Goal: Task Accomplishment & Management: Manage account settings

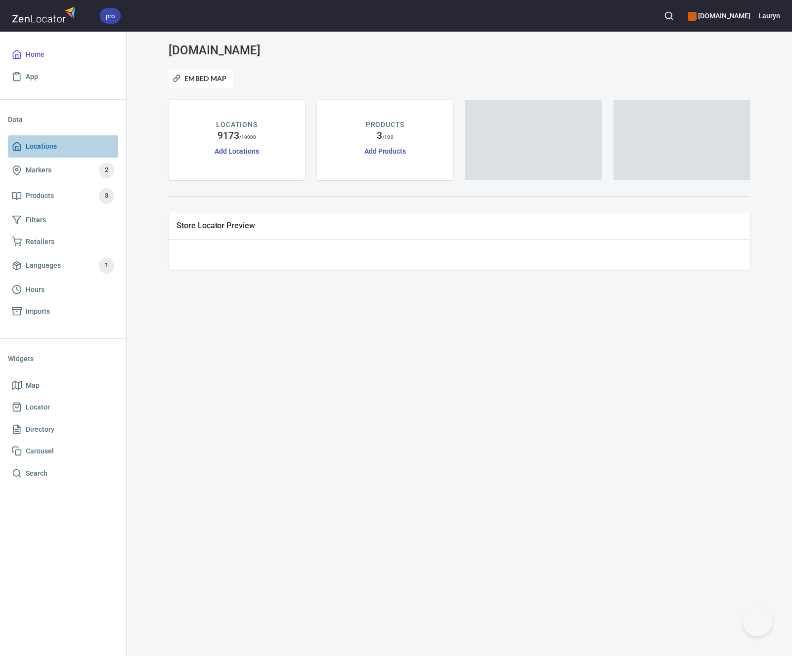
click at [54, 143] on span "Locations" at bounding box center [41, 146] width 31 height 12
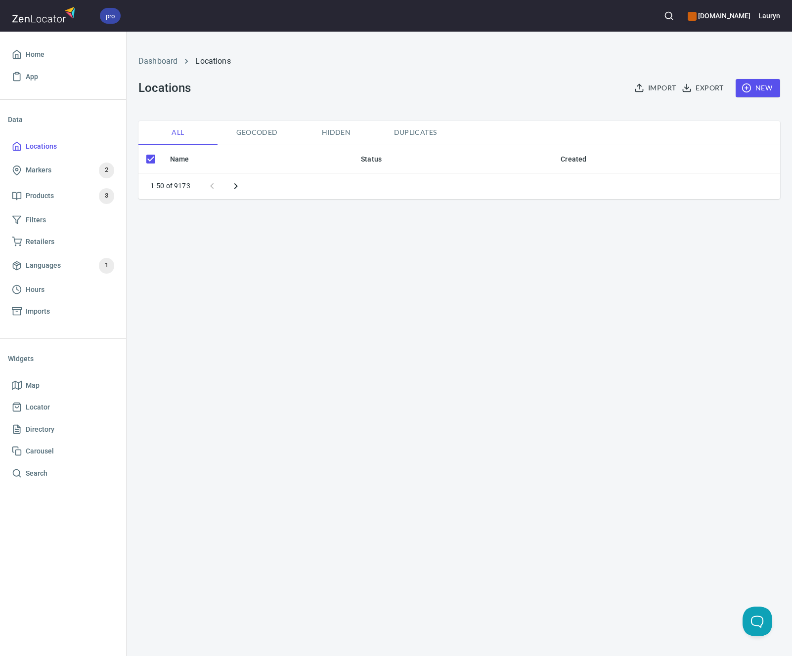
checkbox input "false"
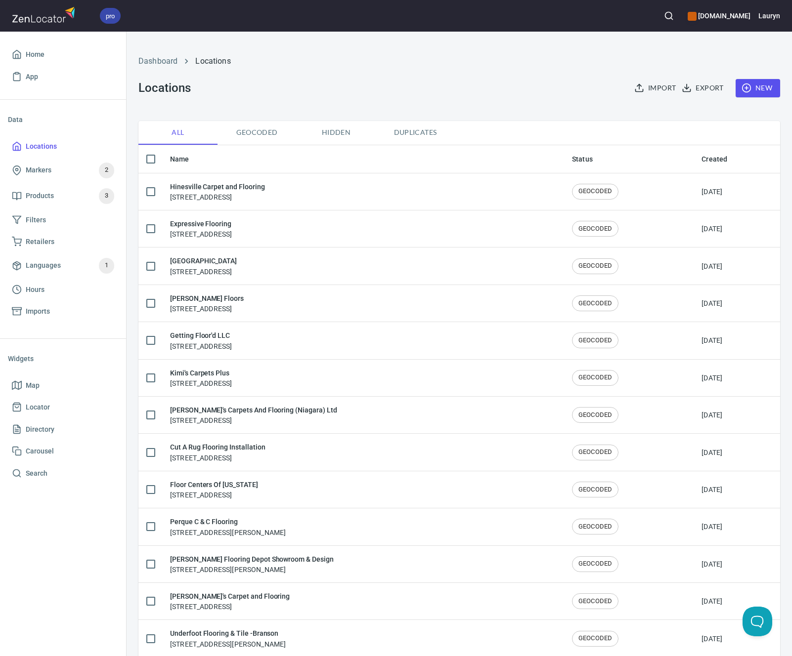
click at [664, 14] on icon "button" at bounding box center [669, 16] width 10 height 10
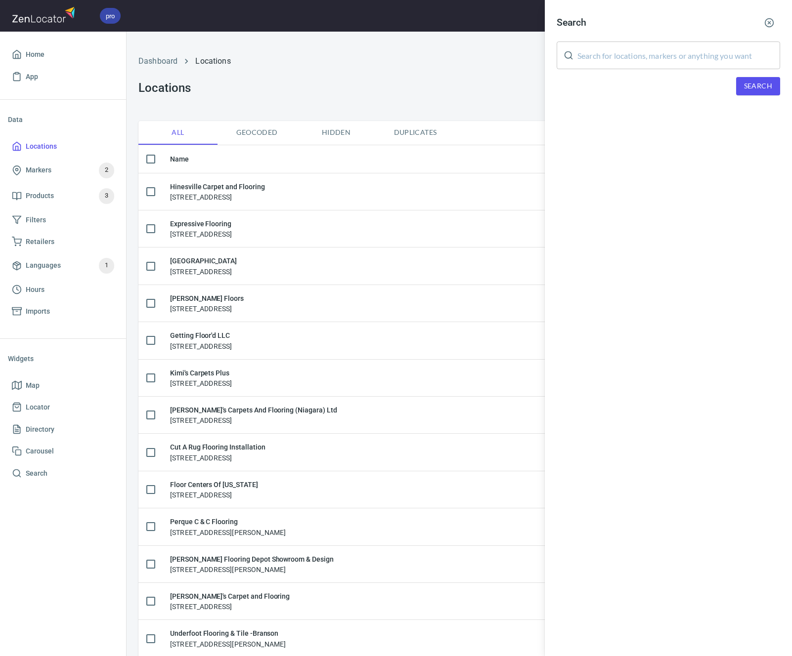
click at [640, 47] on input "text" at bounding box center [678, 56] width 203 height 28
paste input "29910"
type input "29910"
click at [769, 80] on span "Search" at bounding box center [758, 86] width 28 height 12
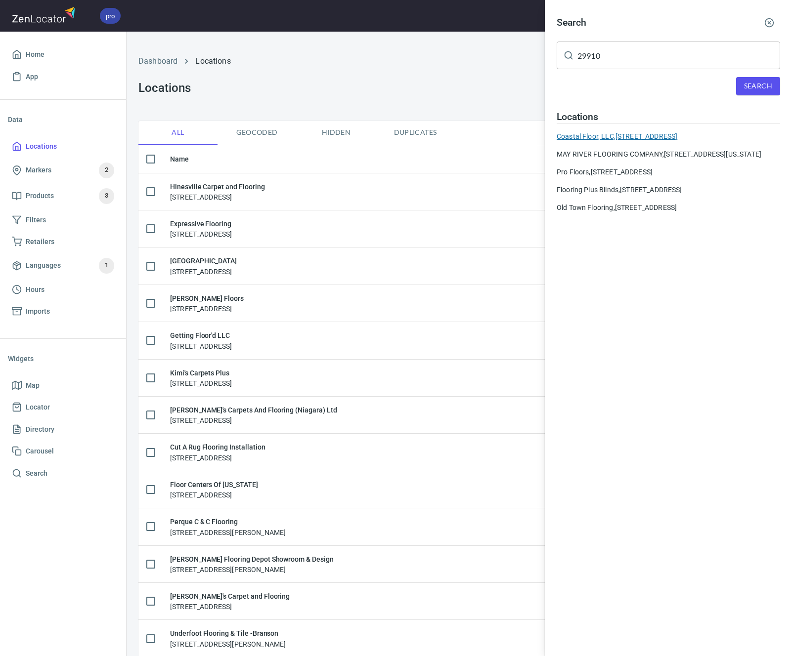
click at [607, 133] on div "Coastal Floor, LLC, [STREET_ADDRESS]" at bounding box center [668, 136] width 223 height 10
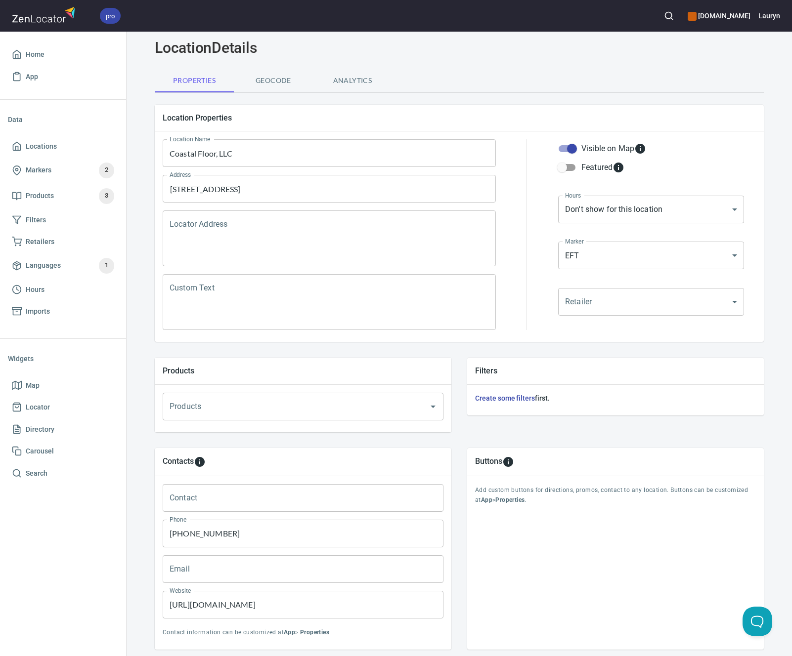
scroll to position [95, 0]
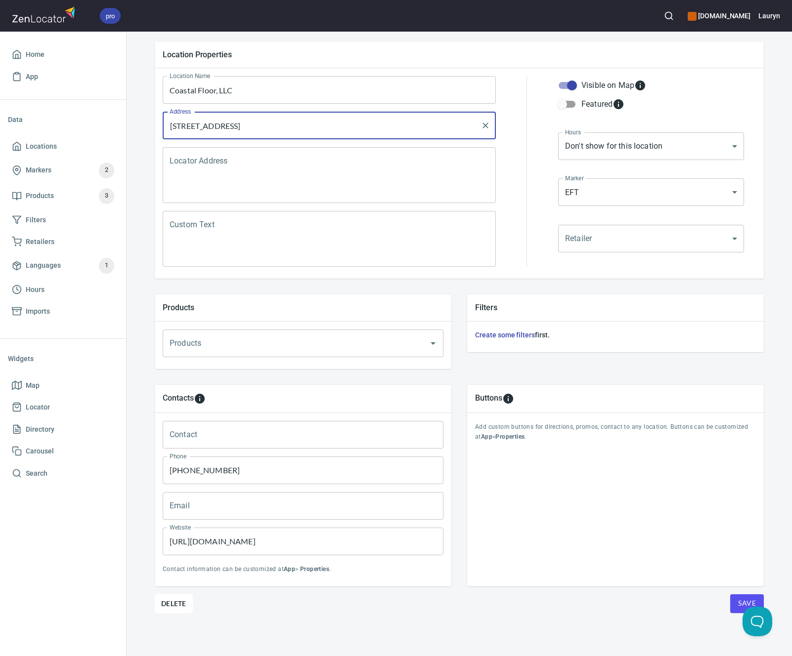
drag, startPoint x: 335, startPoint y: 124, endPoint x: 142, endPoint y: 122, distance: 192.8
click at [143, 122] on div "Locations Location Details Location Details Properties Geocode Analytics Locati…" at bounding box center [459, 301] width 633 height 711
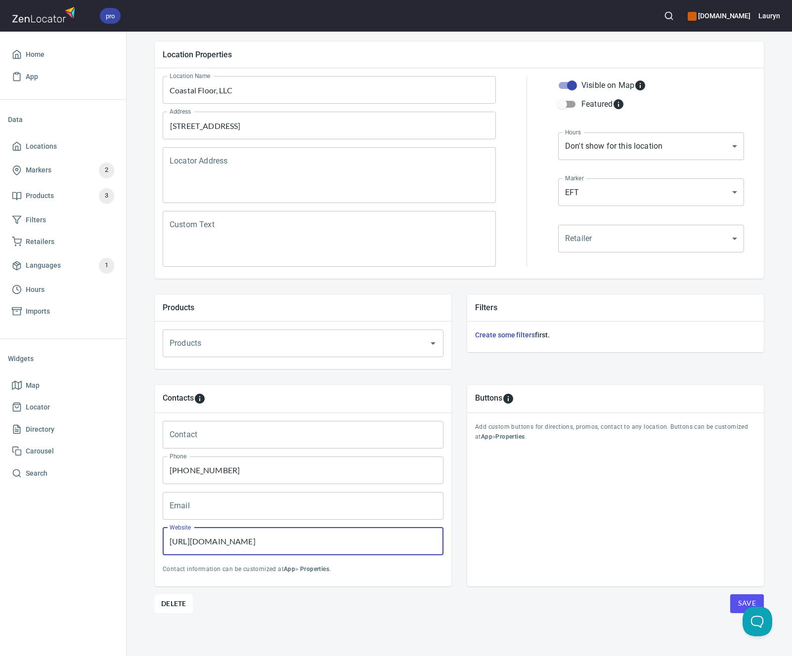
paste input "www.coastal-floor.com"
drag, startPoint x: 309, startPoint y: 543, endPoint x: 87, endPoint y: 523, distance: 222.7
click at [87, 523] on div "pro www.engineeredfloors.com Lauryn Home App Data Locations Markers 2 Products …" at bounding box center [396, 328] width 792 height 656
type input "[URL][DOMAIN_NAME]"
click at [485, 607] on div "Delete Save" at bounding box center [459, 604] width 609 height 19
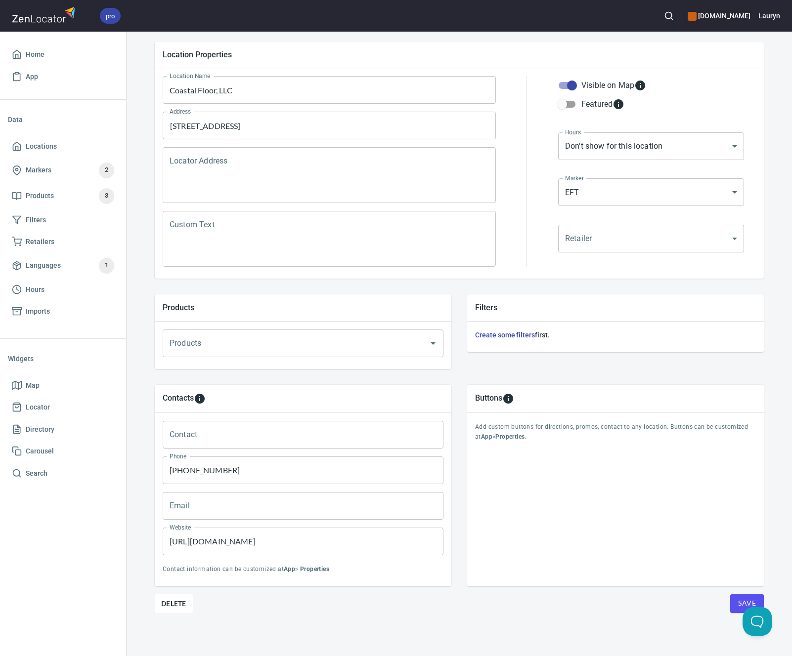
click at [749, 597] on button "Save" at bounding box center [747, 604] width 34 height 19
click at [49, 141] on span "Locations" at bounding box center [41, 146] width 31 height 12
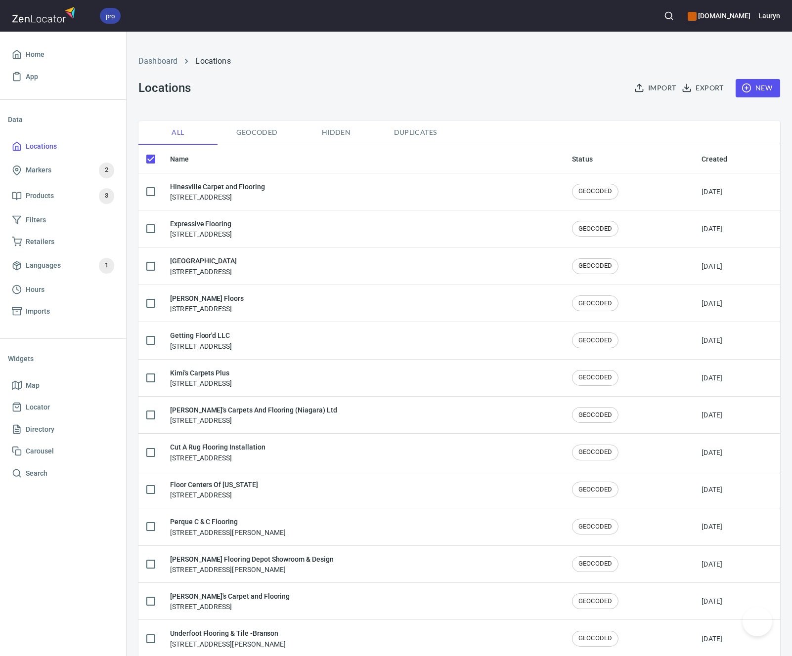
checkbox input "false"
click at [664, 14] on icon "button" at bounding box center [669, 16] width 10 height 10
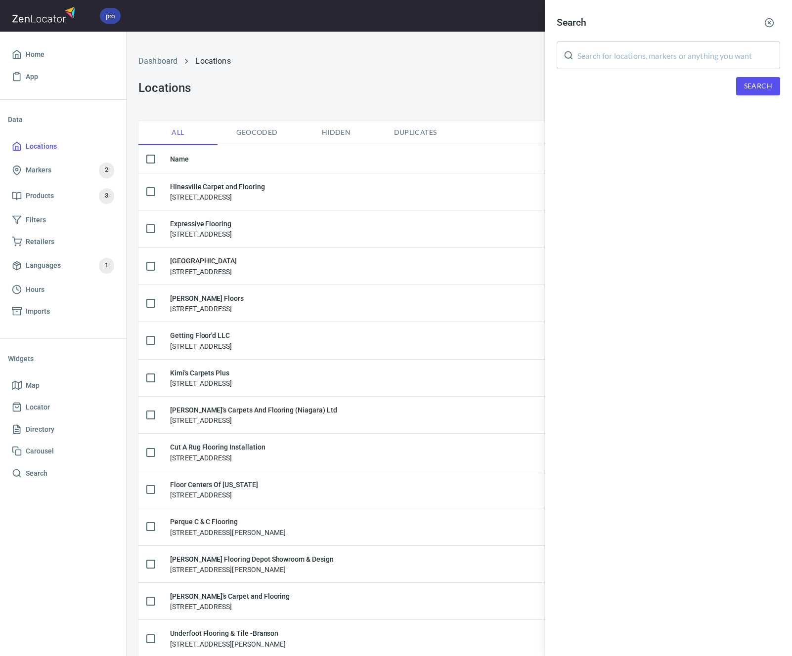
click at [674, 57] on input "text" at bounding box center [678, 56] width 203 height 28
paste input "29910"
type input "29910"
click at [763, 88] on span "Search" at bounding box center [758, 86] width 28 height 12
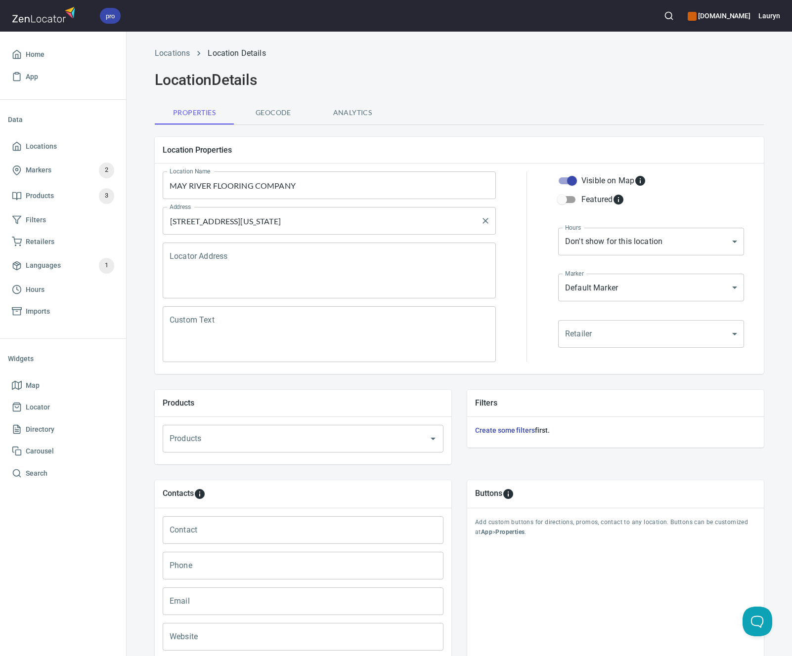
click at [419, 225] on input "[STREET_ADDRESS][US_STATE]" at bounding box center [321, 221] width 309 height 19
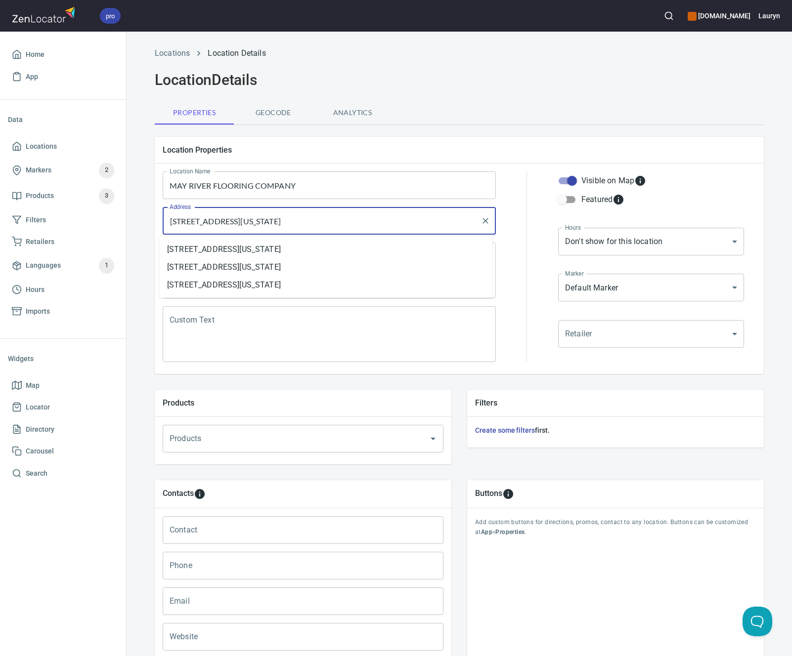
click at [419, 225] on input "[STREET_ADDRESS][US_STATE]" at bounding box center [321, 221] width 309 height 19
click at [419, 225] on input "1308 Fording Island Rd, Bluffton, South Carolina 29910, United States" at bounding box center [321, 221] width 309 height 19
click at [307, 186] on input "MAY RIVER FLOORING COMPANY" at bounding box center [329, 185] width 333 height 28
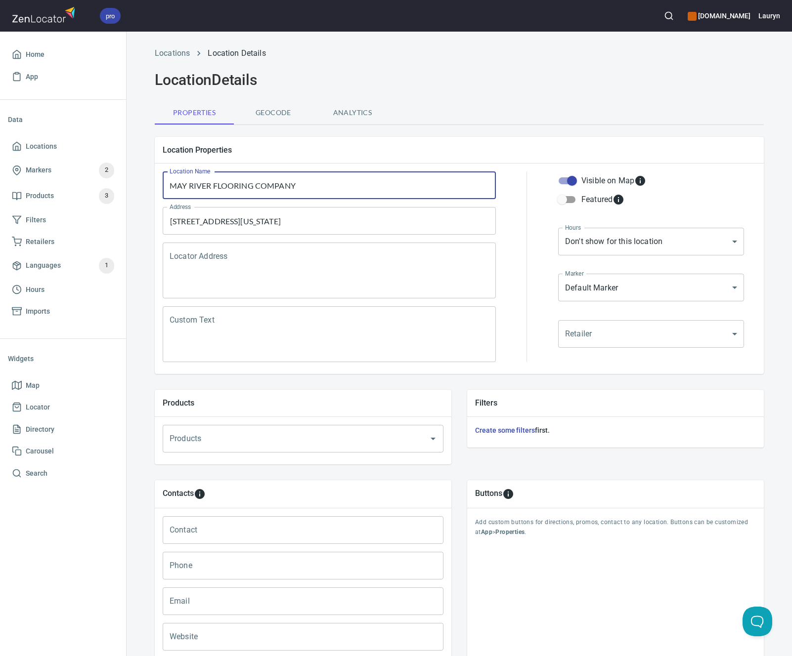
click at [307, 186] on input "MAY RIVER FLOORING COMPANY" at bounding box center [329, 185] width 333 height 28
paste input "ay River Flooring Company, LLC"
type input "May River Flooring Company, LLC"
click at [376, 212] on input "1308 Fording Island Rd, Bluffton, South Carolina 29910, United States" at bounding box center [321, 221] width 309 height 19
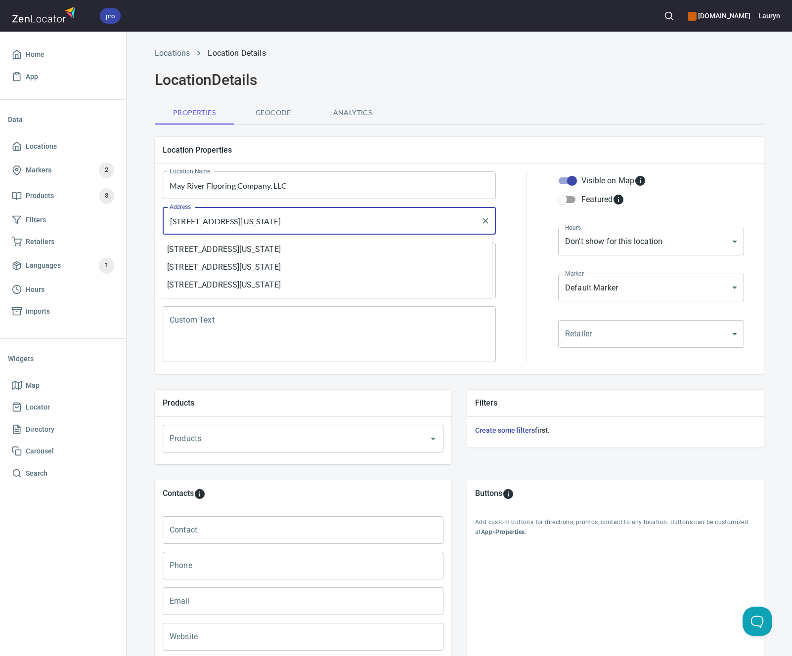
click at [376, 212] on input "1308 Fording Island Rd, Bluffton, South Carolina 29910, United States" at bounding box center [321, 221] width 309 height 19
paste input "APT J, Bluffton, SC 29910"
type input "[STREET_ADDRESS]"
click at [500, 139] on div "Location Properties" at bounding box center [459, 150] width 609 height 26
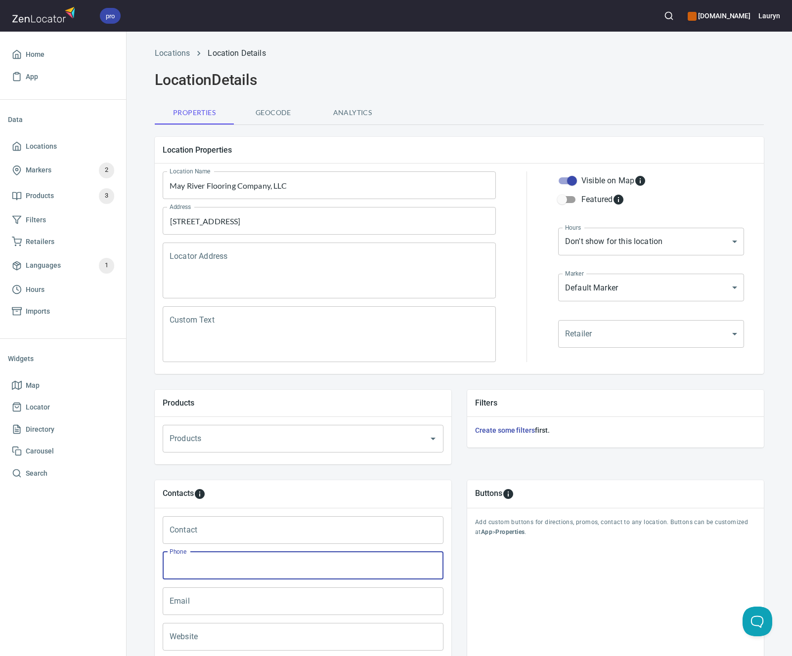
click at [190, 568] on input "Phone" at bounding box center [303, 566] width 281 height 28
paste input "(843) 815-6297"
type input "(843) 815-6297"
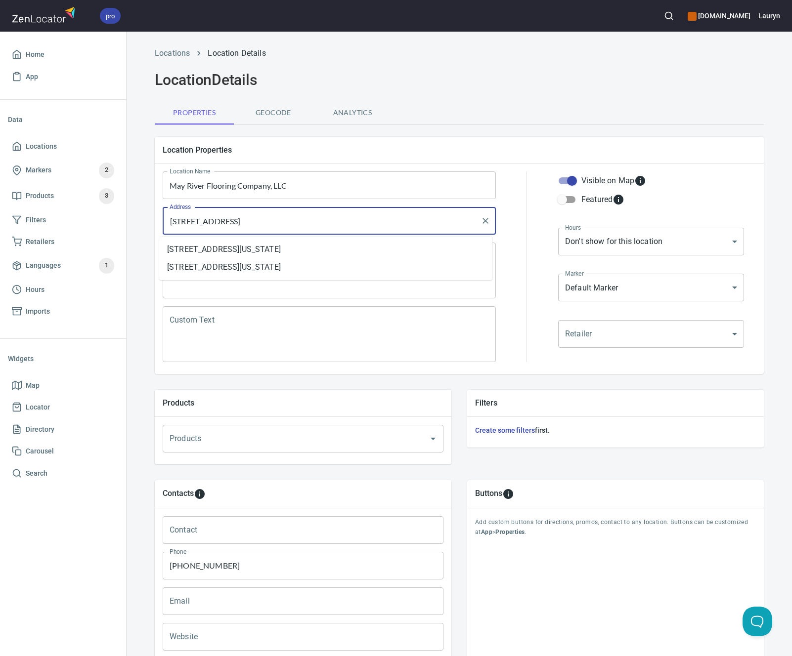
click at [343, 221] on input "[STREET_ADDRESS]" at bounding box center [321, 221] width 309 height 19
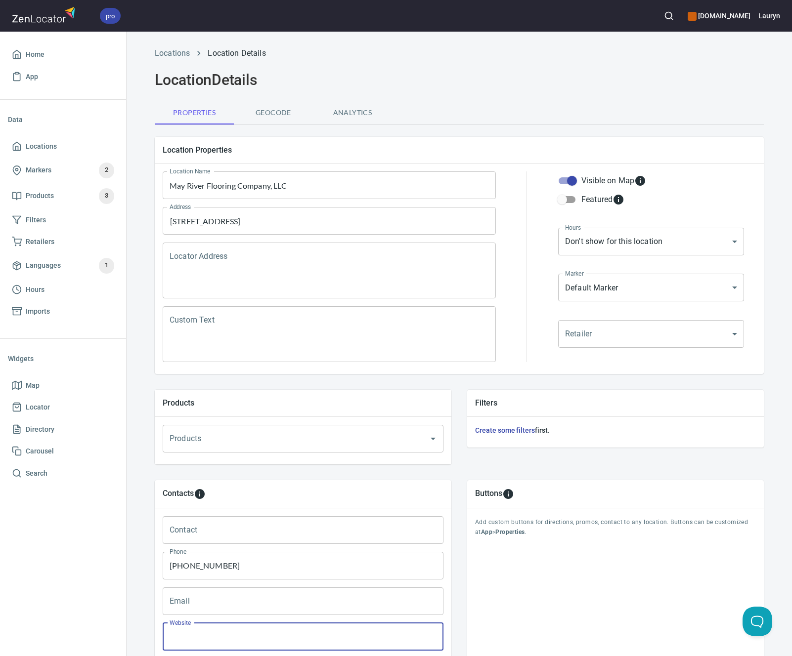
click at [231, 630] on input "Website" at bounding box center [303, 637] width 281 height 28
paste input "https://www.mayriverflooring.com/"
type input "https://www.mayriverflooring.com/"
click at [391, 430] on input "Products" at bounding box center [289, 438] width 244 height 19
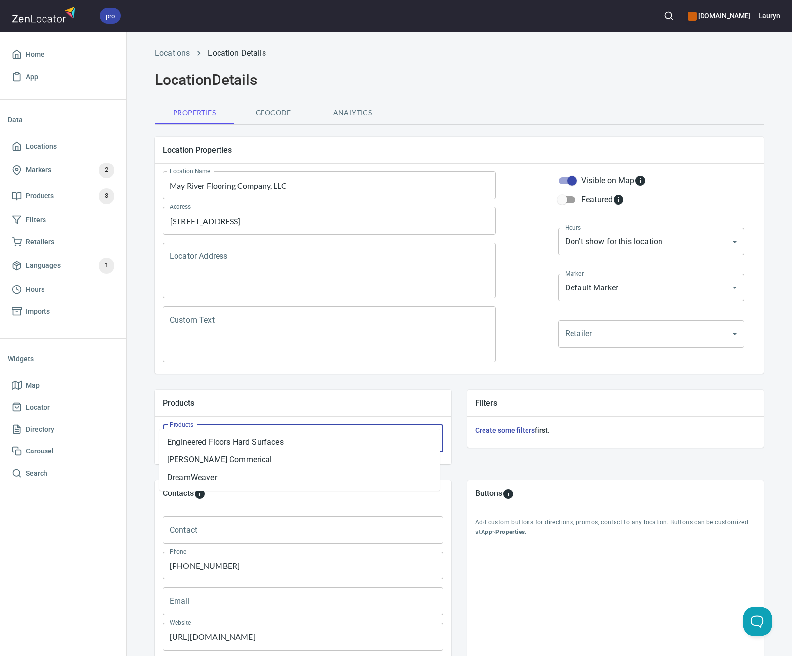
scroll to position [95, 0]
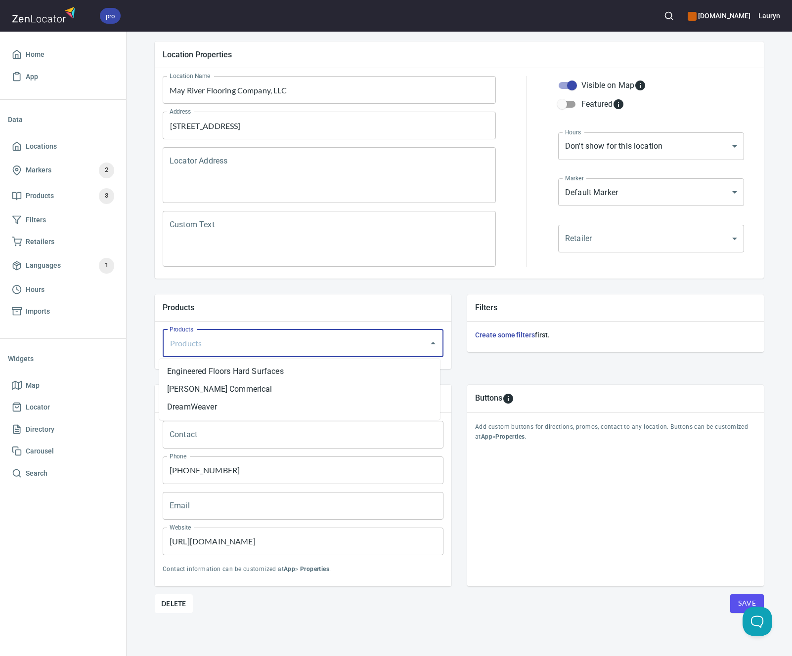
click at [501, 484] on div "Buttons Add custom buttons for directions, promos, contact to any location. But…" at bounding box center [615, 486] width 297 height 202
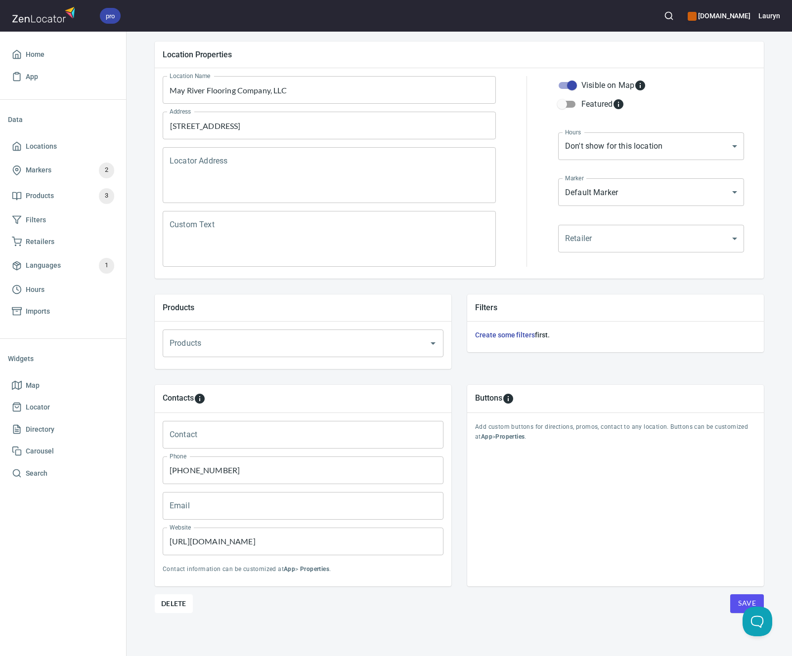
click at [732, 600] on button "Save" at bounding box center [747, 604] width 34 height 19
click at [378, 113] on div "1308 Fording Island Rd APT J, Bluffton, SC 29910 Address" at bounding box center [329, 126] width 333 height 28
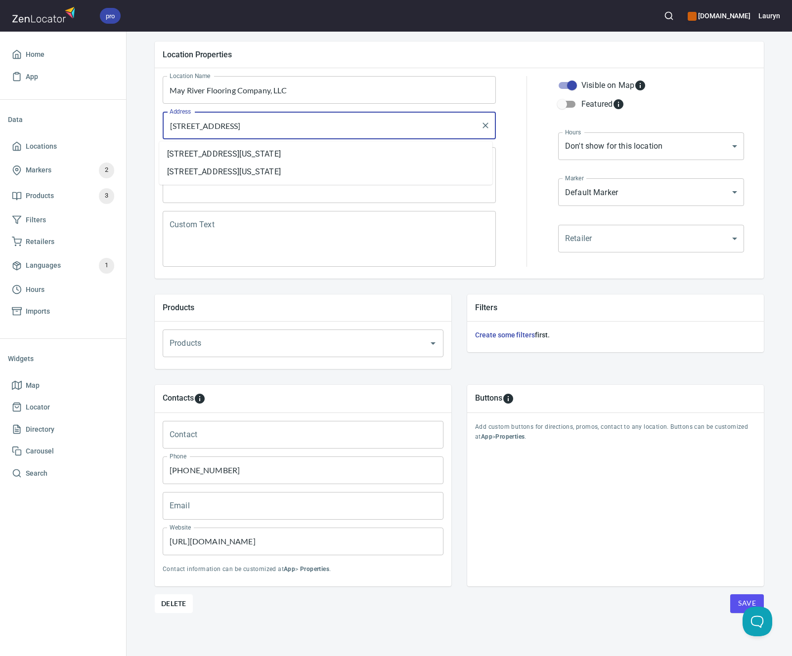
drag, startPoint x: 359, startPoint y: 123, endPoint x: 316, endPoint y: 127, distance: 43.7
click at [316, 127] on input "[STREET_ADDRESS]" at bounding box center [321, 125] width 309 height 19
click at [95, 143] on span "Locations" at bounding box center [63, 146] width 102 height 12
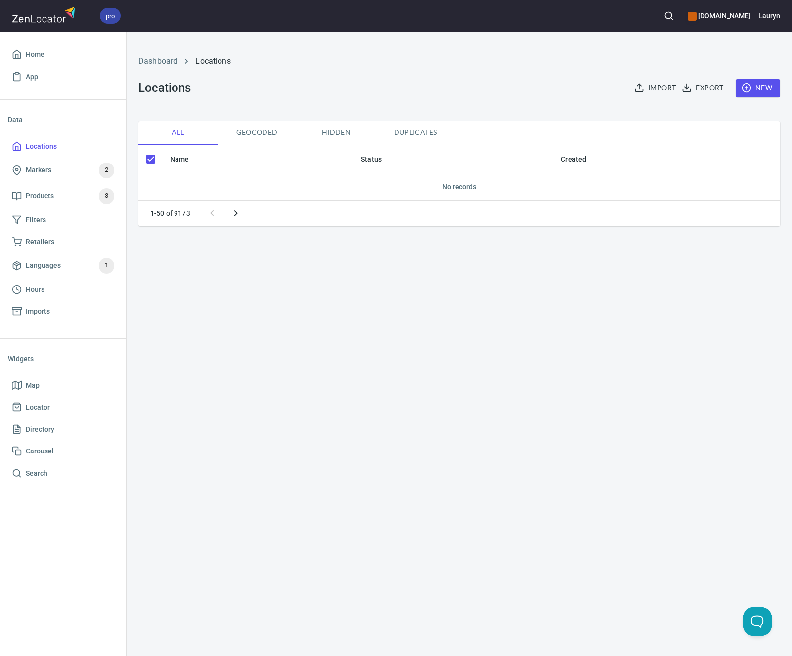
checkbox input "false"
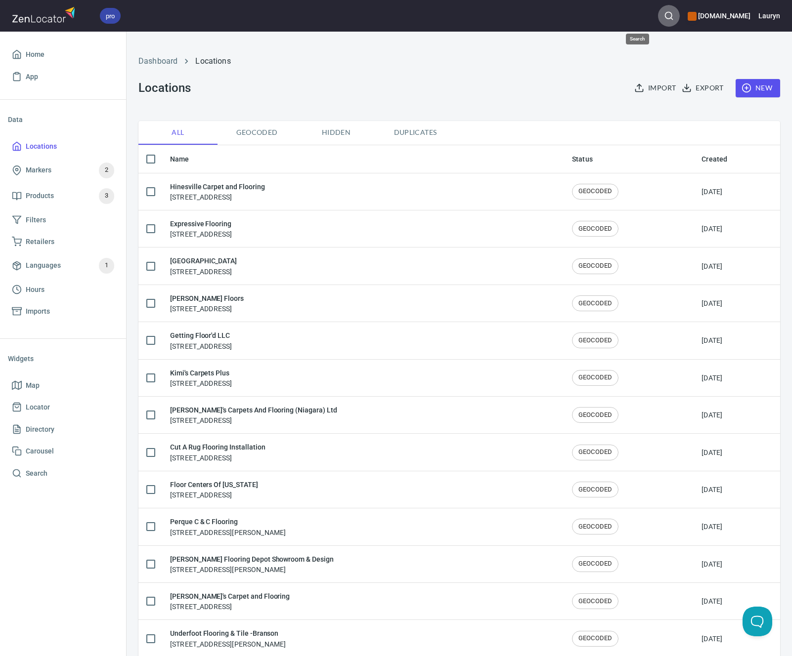
click at [665, 15] on circle "button" at bounding box center [668, 15] width 6 height 6
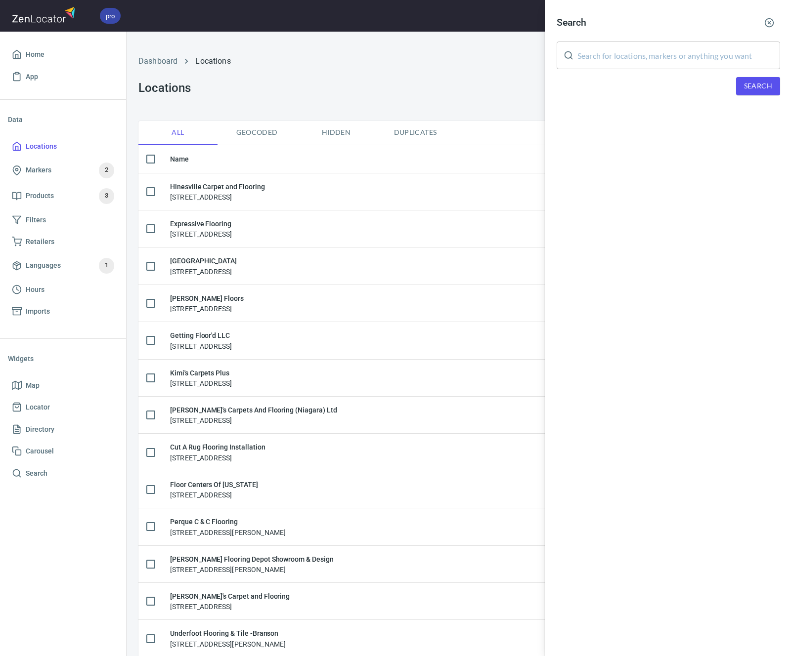
click at [319, 81] on div at bounding box center [396, 328] width 792 height 656
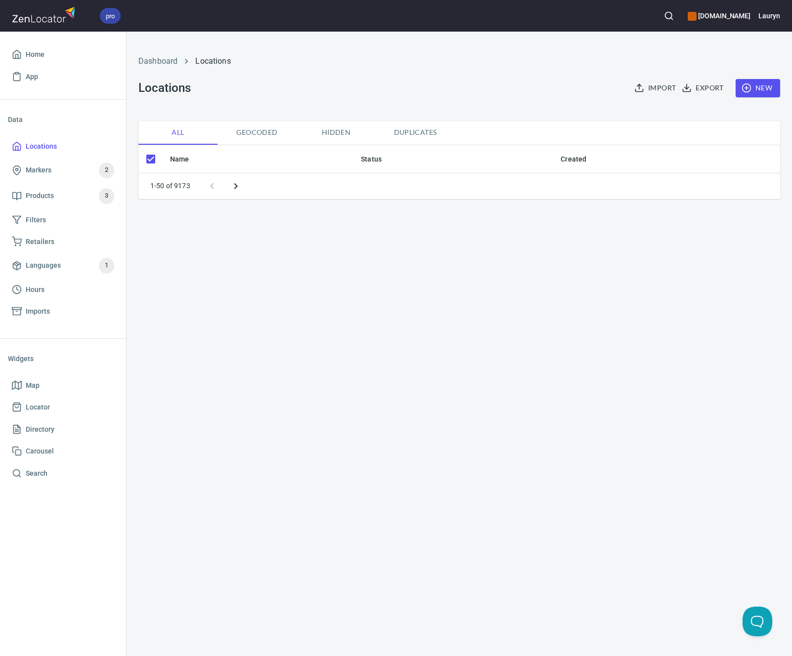
checkbox input "false"
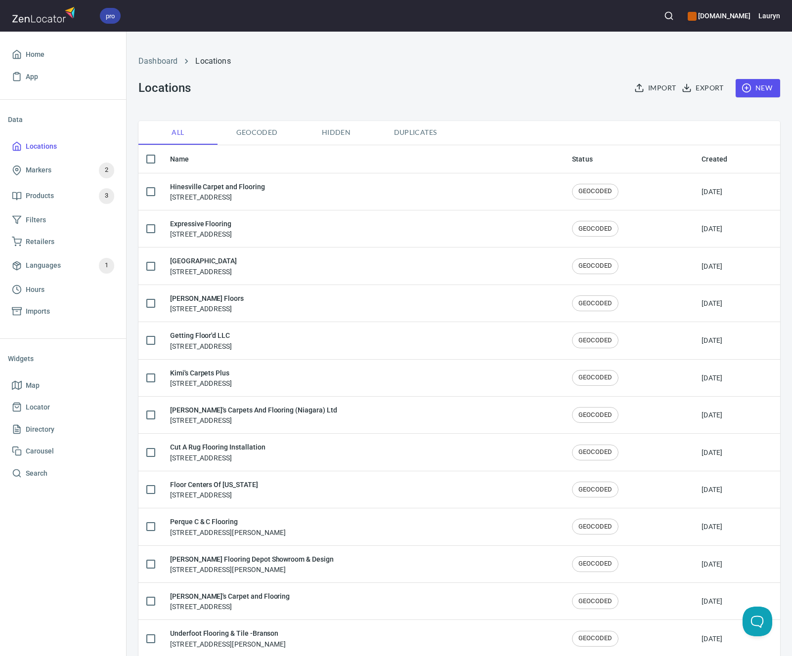
click at [658, 22] on button "button" at bounding box center [669, 16] width 22 height 22
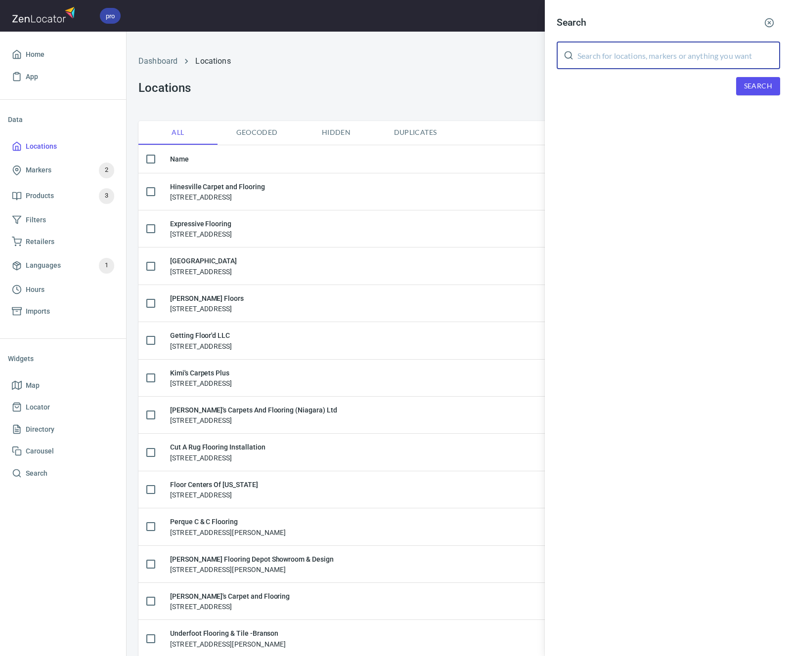
click at [647, 62] on input "text" at bounding box center [678, 56] width 203 height 28
paste input "29910"
type input "29910"
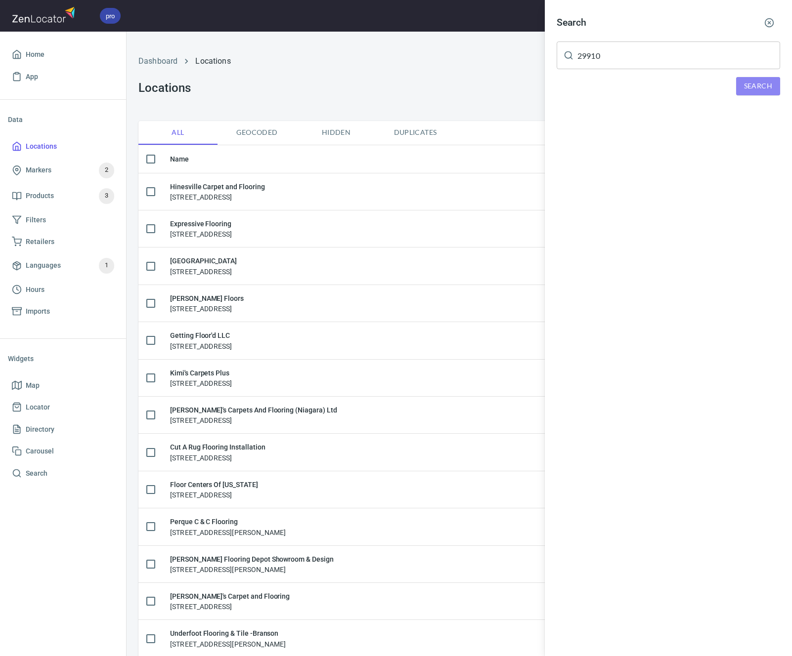
click at [738, 77] on button "Search" at bounding box center [758, 86] width 44 height 18
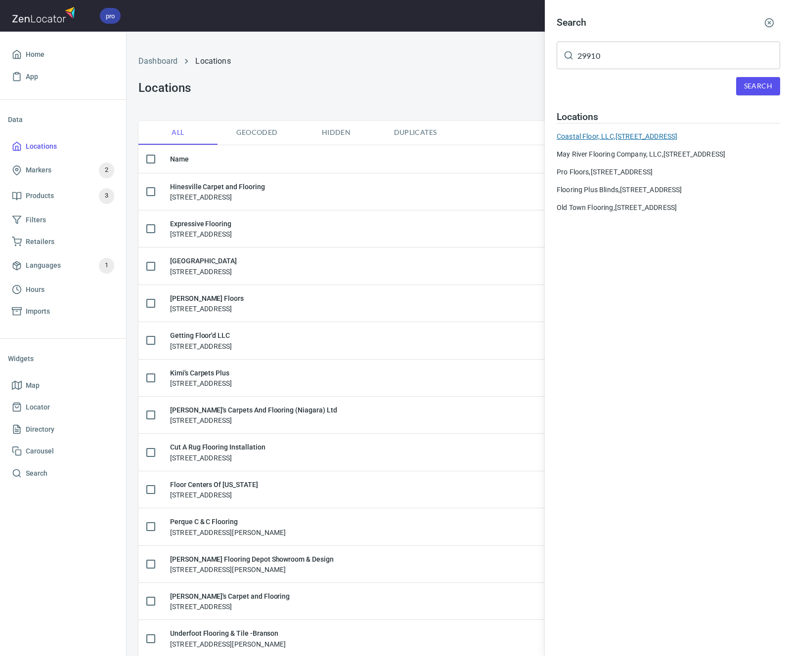
click at [594, 137] on div "Coastal Floor, LLC, [STREET_ADDRESS]" at bounding box center [668, 136] width 223 height 10
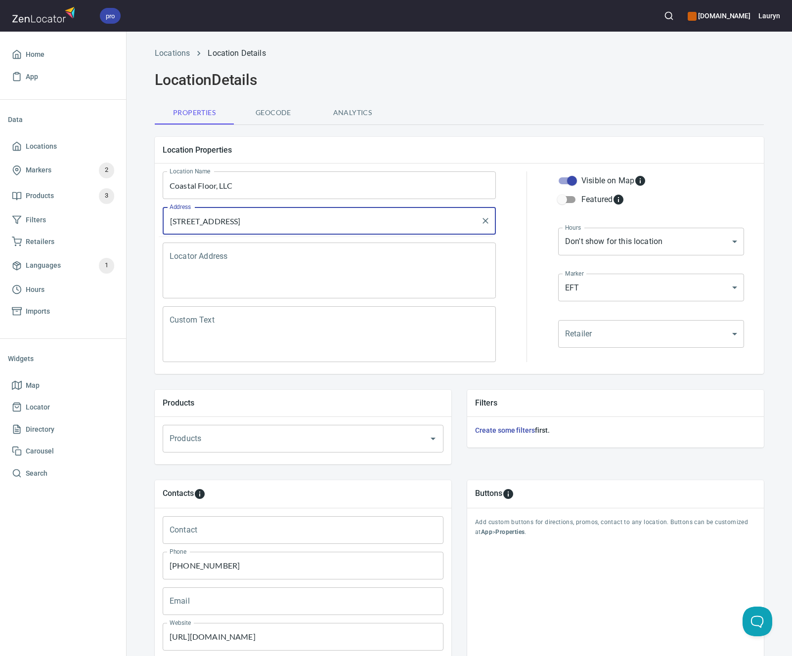
click at [328, 222] on input "1200 Fording Island Rd, Bluffton, SC 29910" at bounding box center [321, 221] width 309 height 19
drag, startPoint x: 326, startPoint y: 225, endPoint x: 296, endPoint y: 223, distance: 30.7
click at [296, 223] on input "1200 Fording Island Rd, Bluffton, SC 29910" at bounding box center [321, 221] width 309 height 19
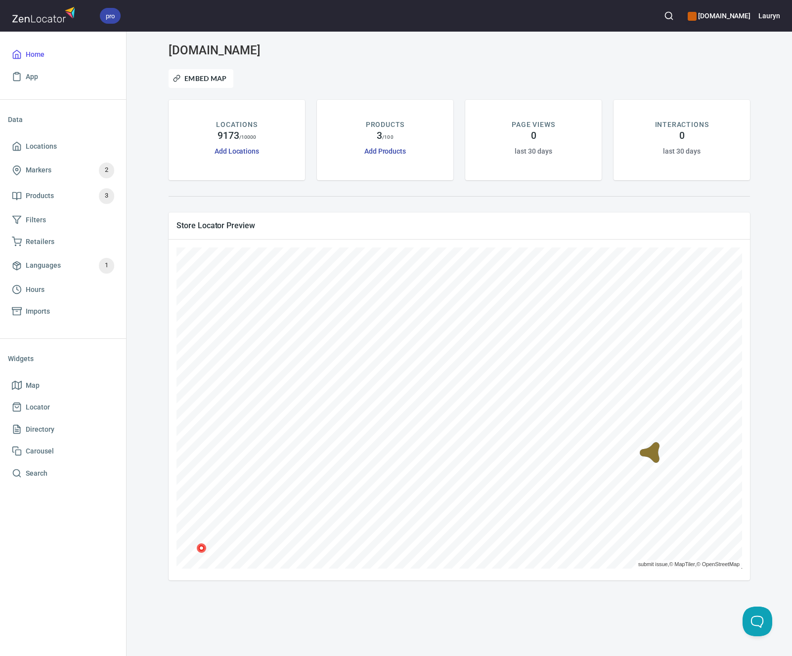
click at [664, 17] on icon "button" at bounding box center [669, 16] width 10 height 10
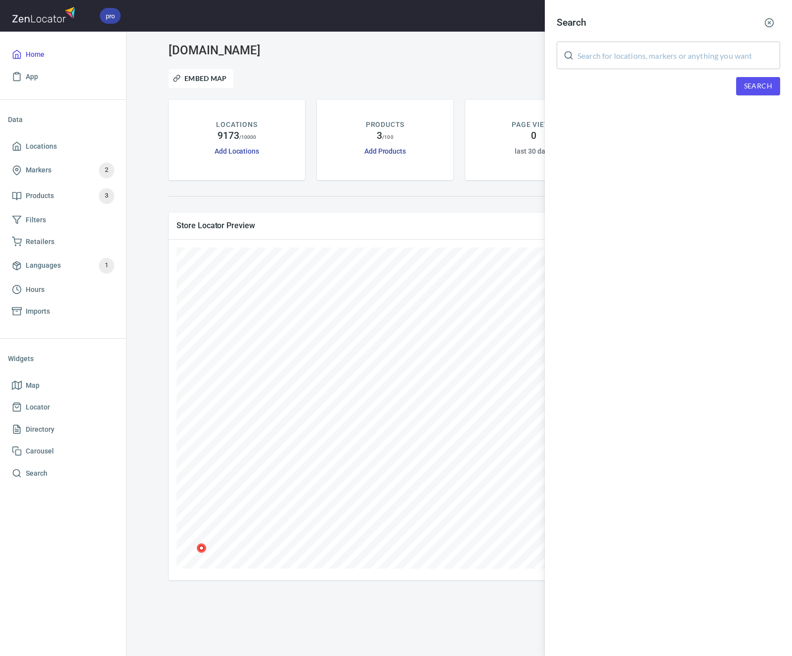
click at [630, 71] on div "Search ​ Search" at bounding box center [668, 61] width 247 height 123
click at [632, 60] on input "text" at bounding box center [678, 56] width 203 height 28
paste input "47630"
type input "47630"
click at [783, 91] on div "Search 47630 ​ Search" at bounding box center [668, 61] width 247 height 123
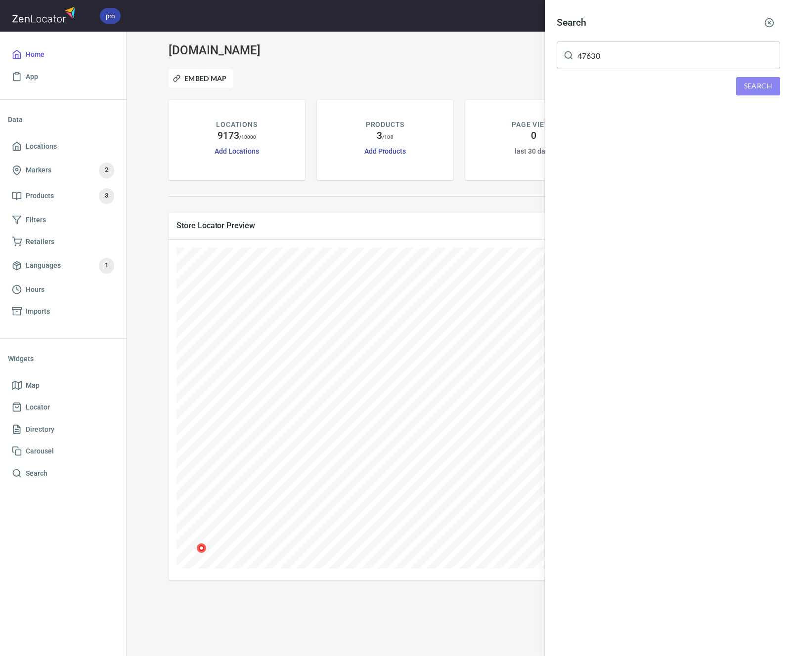
click at [767, 91] on span "Search" at bounding box center [758, 86] width 28 height 12
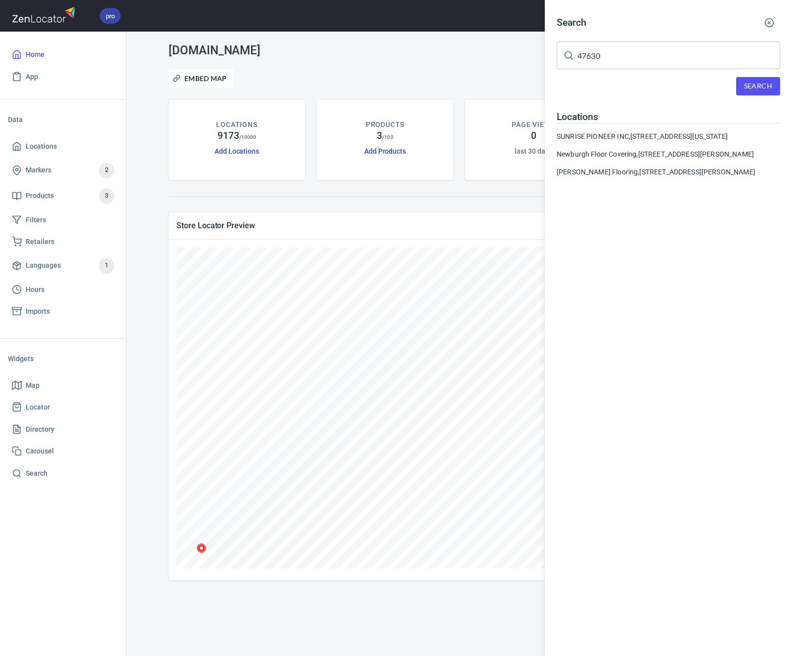
click at [766, 14] on button "button" at bounding box center [769, 23] width 22 height 22
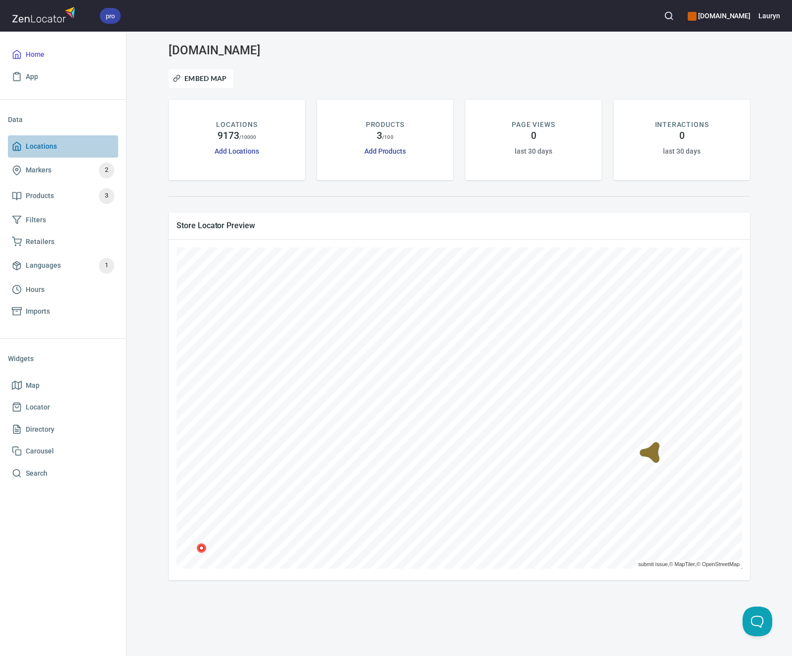
click at [92, 140] on span "Locations" at bounding box center [63, 146] width 102 height 12
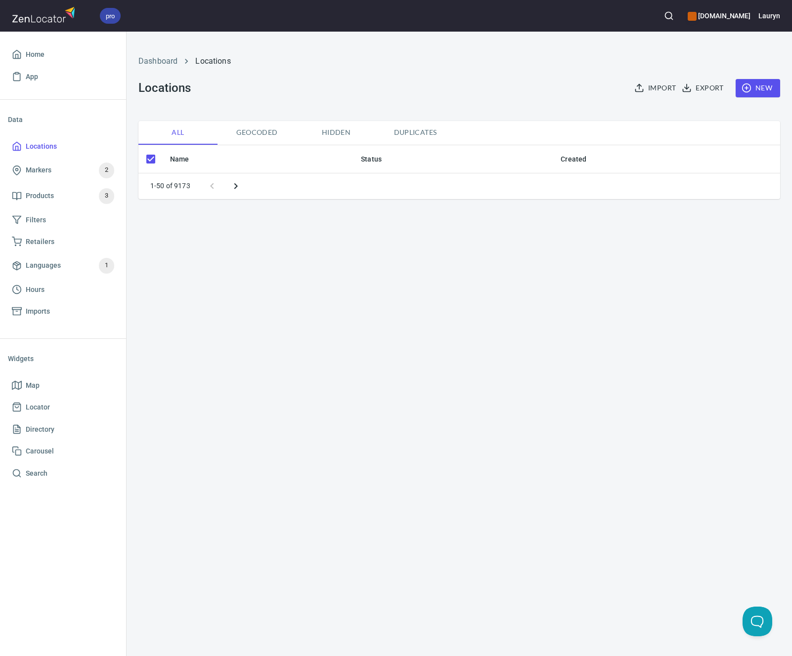
checkbox input "false"
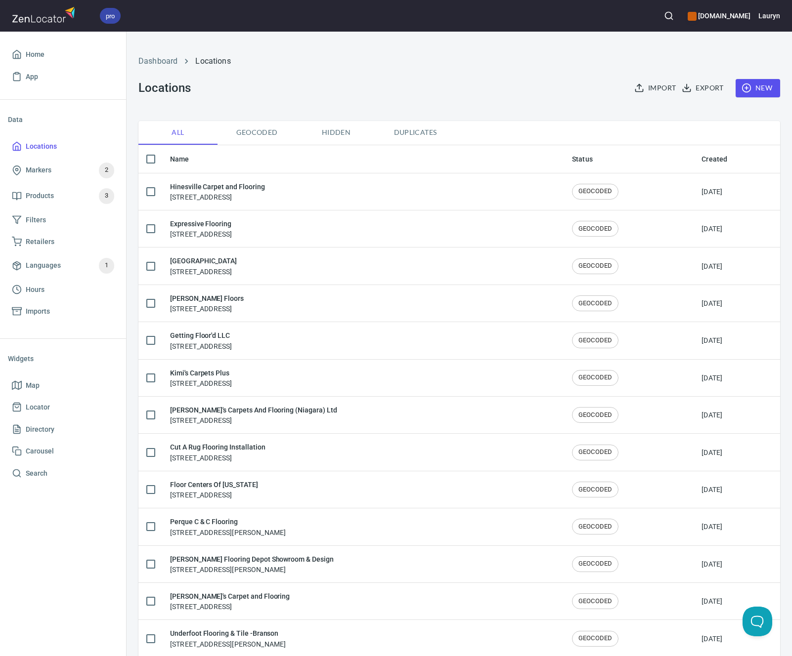
click at [749, 91] on span "New" at bounding box center [757, 88] width 29 height 12
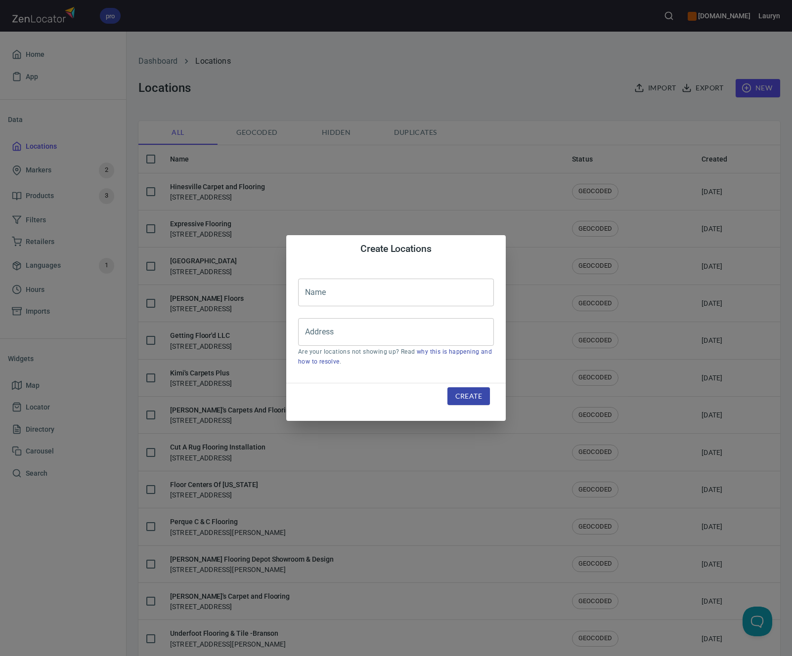
click at [415, 281] on input "text" at bounding box center [396, 293] width 196 height 28
paste input "[PERSON_NAME]'s Flooring Center"
type input "[PERSON_NAME]'s Flooring Center"
click at [365, 331] on input "Address" at bounding box center [388, 332] width 172 height 19
paste input "[STREET_ADDRESS][PERSON_NAME]"
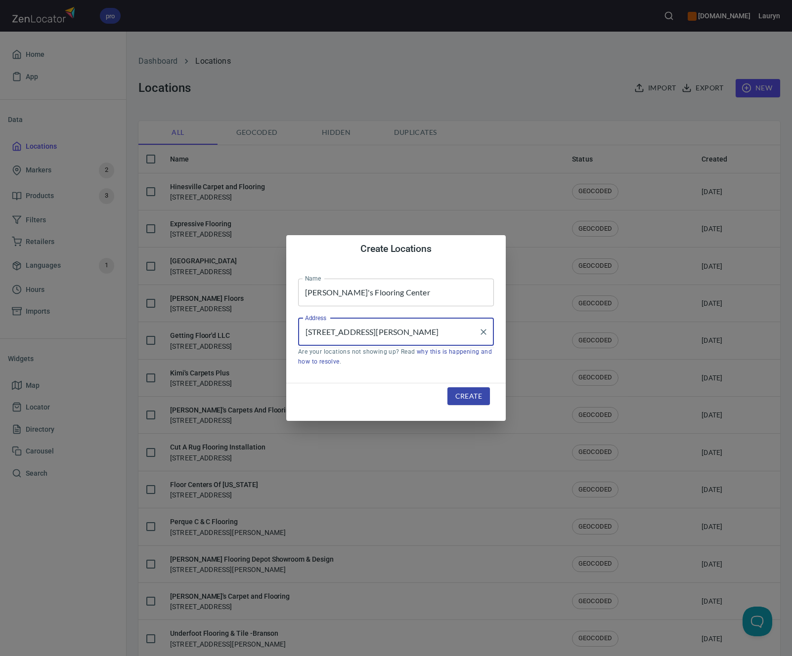
type input "[STREET_ADDRESS][PERSON_NAME]"
click at [458, 391] on span "Create" at bounding box center [468, 396] width 27 height 12
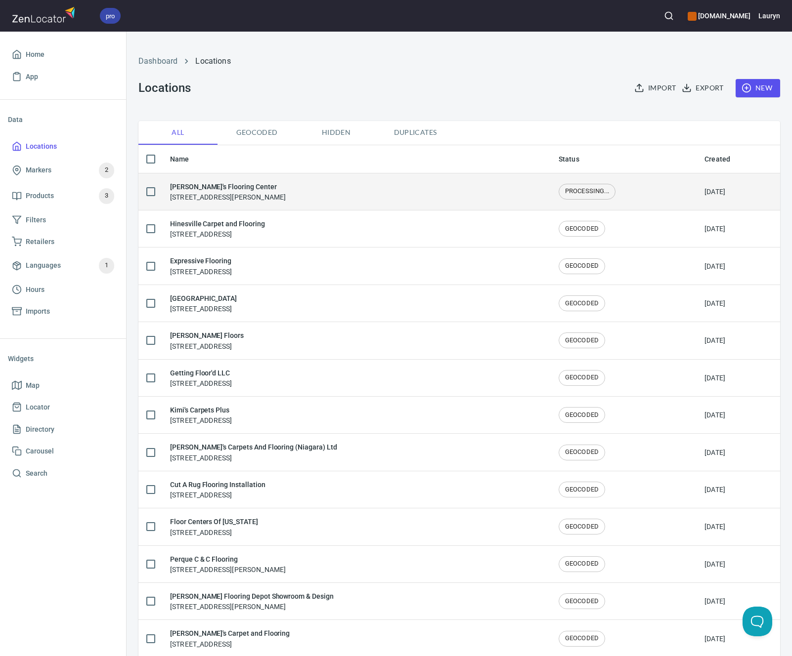
click at [414, 183] on div "[PERSON_NAME]'s Flooring Center [STREET_ADDRESS]" at bounding box center [356, 191] width 373 height 21
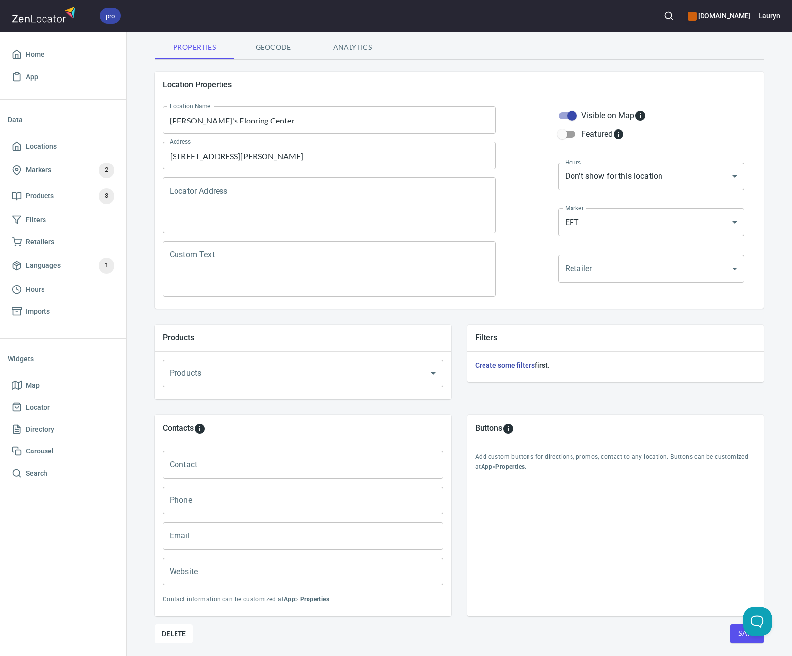
scroll to position [95, 0]
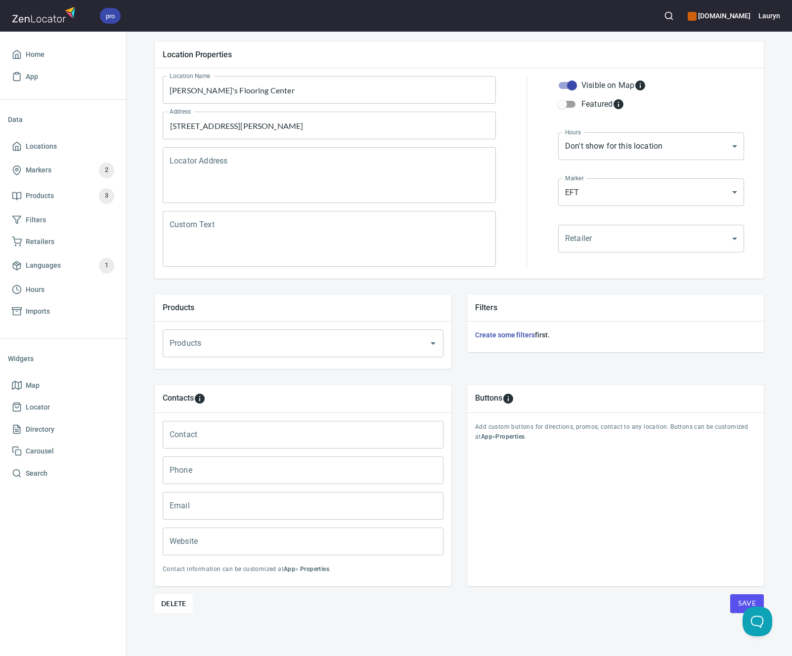
click at [274, 479] on input "Phone" at bounding box center [303, 471] width 281 height 28
paste input "[PHONE_NUMBER]"
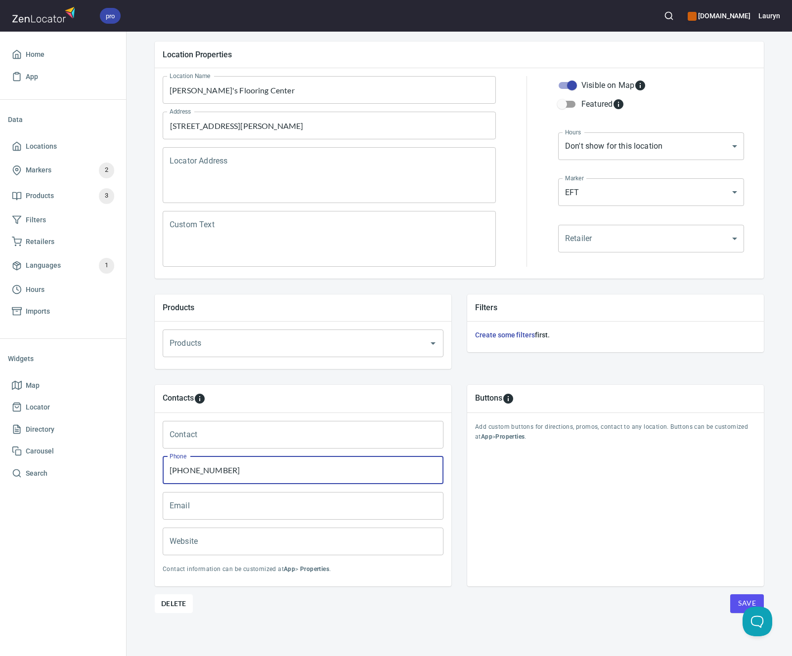
type input "[PHONE_NUMBER]"
click at [338, 544] on input "Website" at bounding box center [303, 542] width 281 height 28
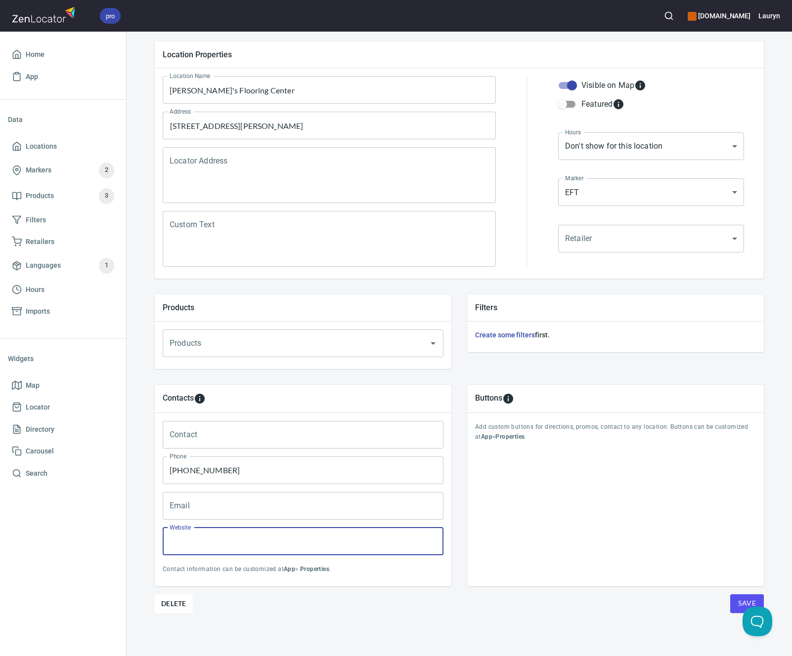
paste input "[URL][DOMAIN_NAME]"
type input "[URL][DOMAIN_NAME]"
click at [569, 569] on div "Buttons Add custom buttons for directions, promos, contact to any location. But…" at bounding box center [615, 486] width 297 height 202
click at [746, 601] on span "Save" at bounding box center [747, 604] width 18 height 12
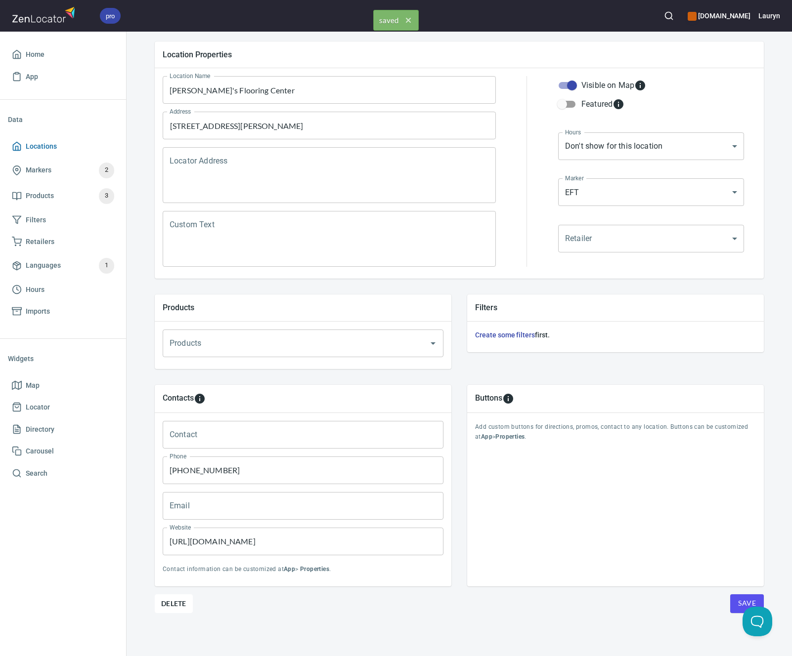
click at [72, 140] on span "Locations" at bounding box center [63, 146] width 102 height 12
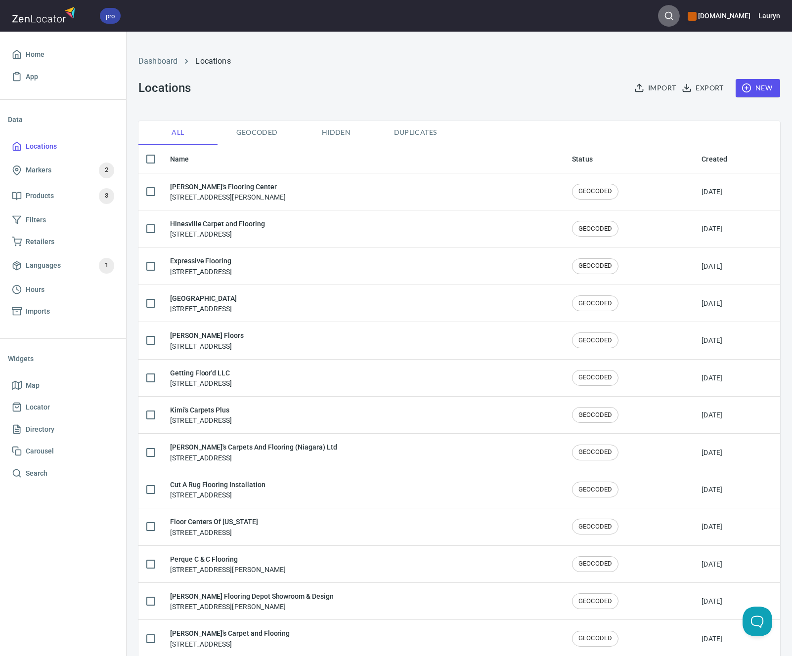
click at [664, 20] on icon "button" at bounding box center [669, 16] width 10 height 10
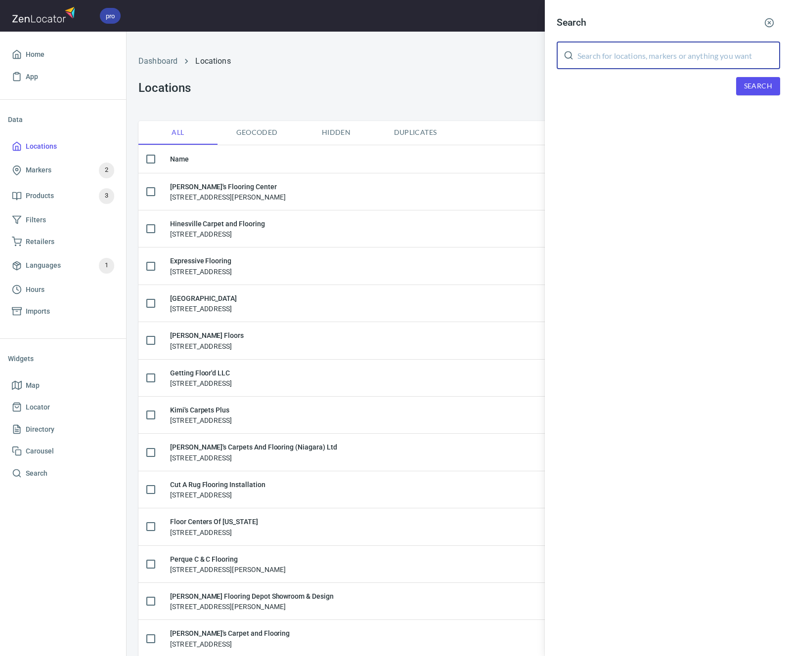
click at [662, 53] on input "text" at bounding box center [678, 56] width 203 height 28
paste input "77904"
type input "77904"
click at [761, 85] on span "Search" at bounding box center [758, 86] width 28 height 12
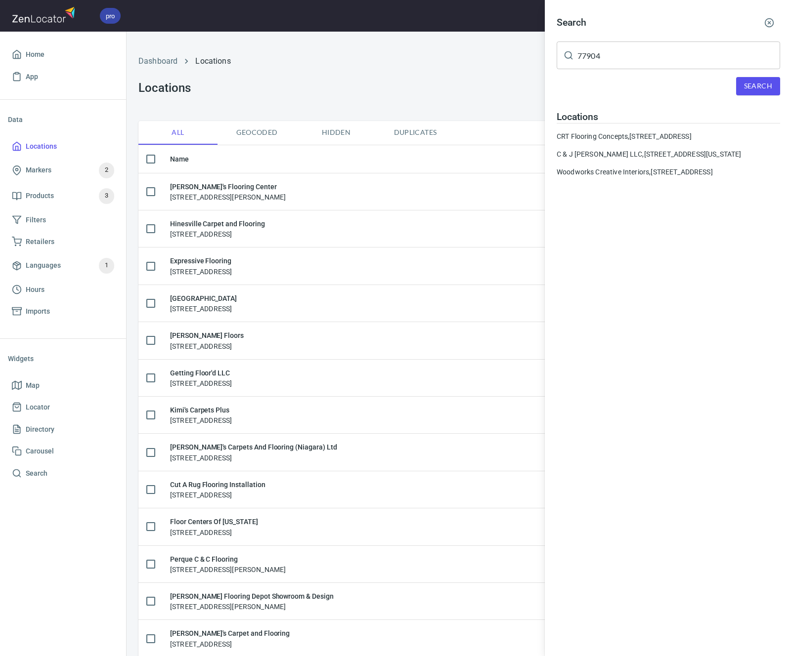
click at [769, 17] on button "button" at bounding box center [769, 23] width 22 height 22
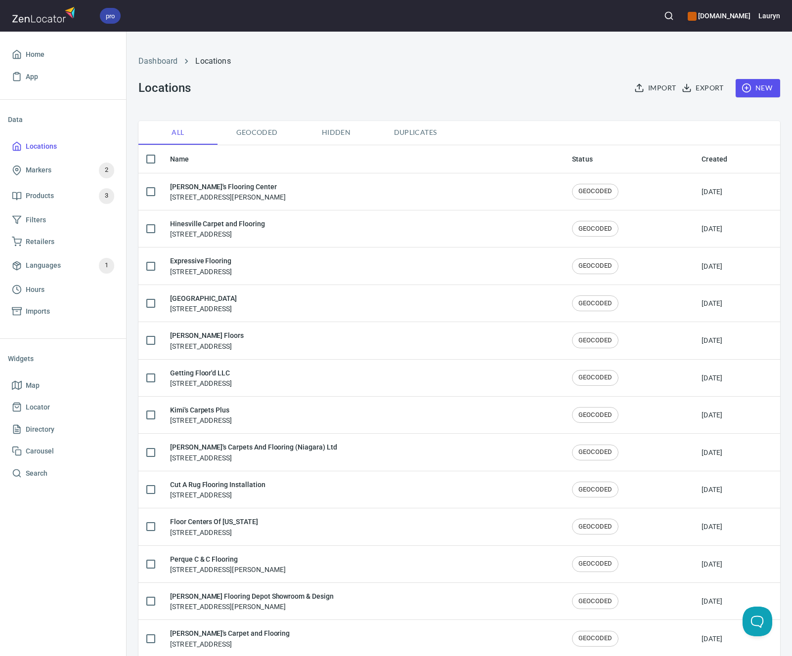
click at [746, 90] on span "New" at bounding box center [757, 88] width 29 height 12
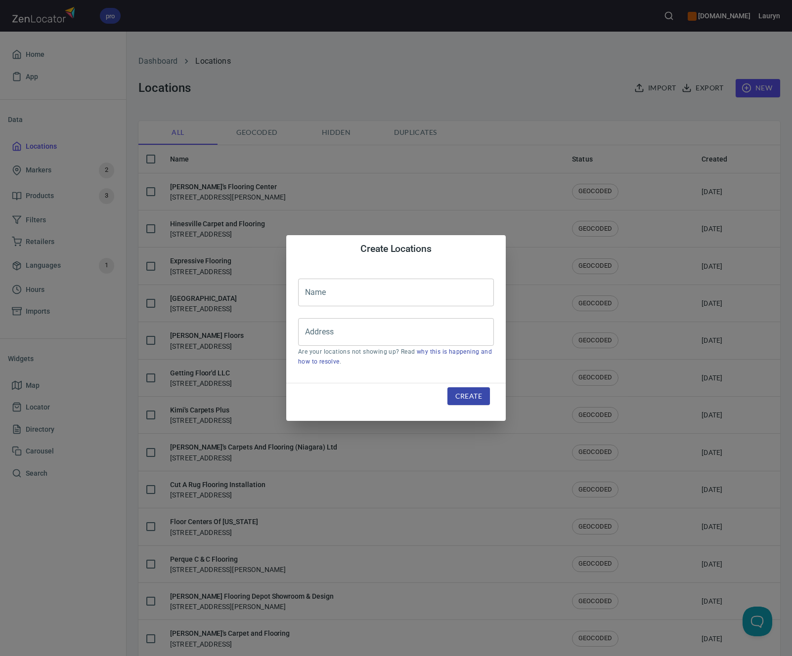
click at [376, 297] on input "text" at bounding box center [396, 293] width 196 height 28
paste input "Crossroads Flooring and Design"
type input "Crossroads Flooring and Design"
click at [397, 333] on input "Address" at bounding box center [388, 332] width 172 height 19
paste input "[STREET_ADDRESS][PERSON_NAME]"
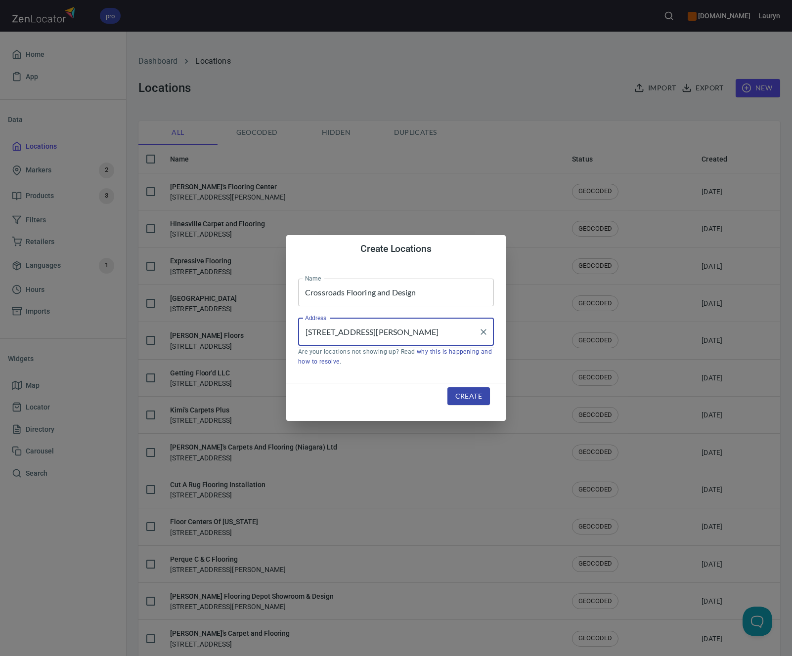
type input "[STREET_ADDRESS][PERSON_NAME]"
click at [460, 394] on span "Create" at bounding box center [468, 396] width 27 height 12
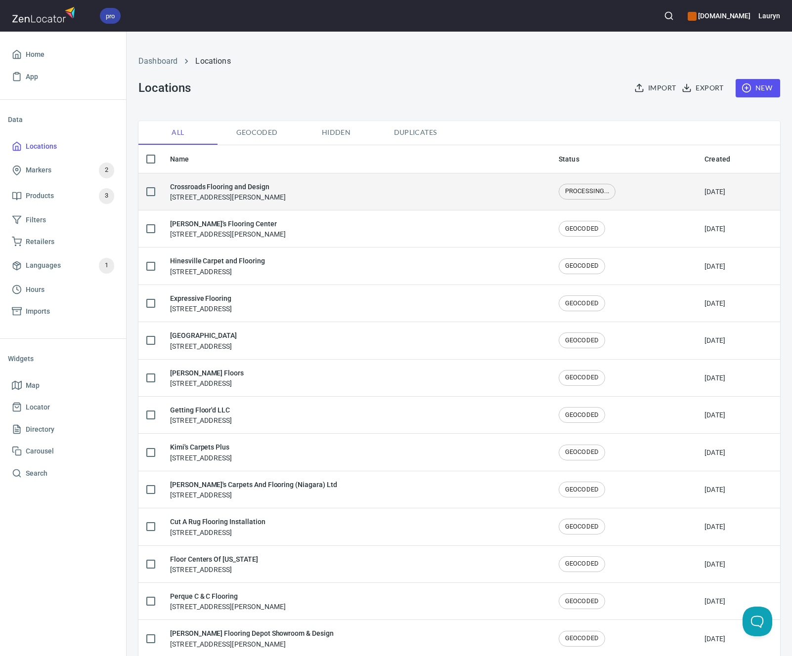
click at [399, 189] on div "Crossroads Flooring and Design [STREET_ADDRESS][PERSON_NAME]" at bounding box center [356, 191] width 373 height 21
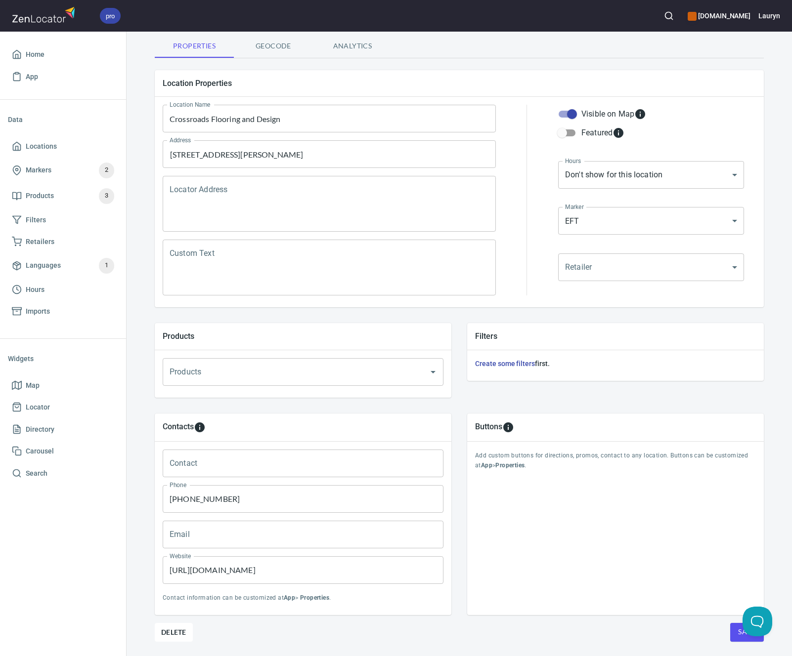
scroll to position [95, 0]
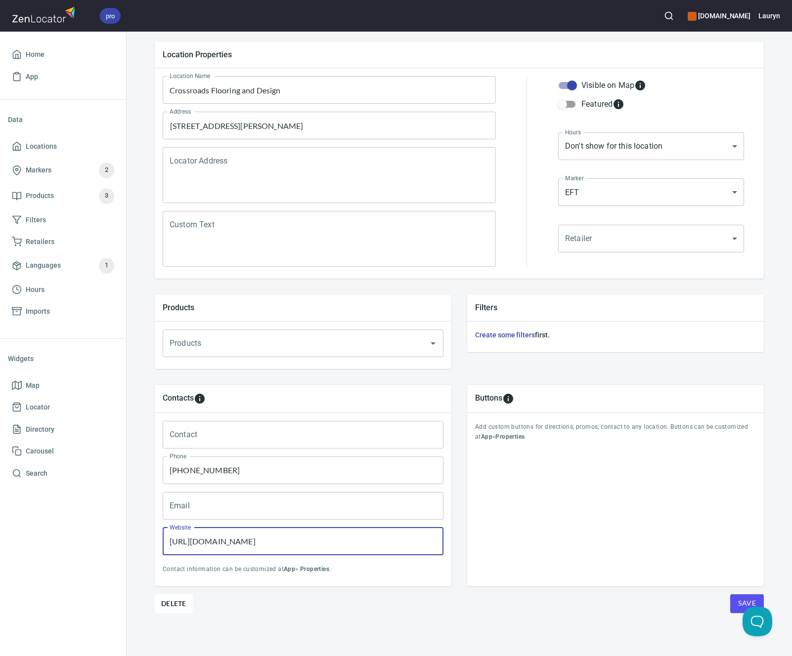
drag, startPoint x: 330, startPoint y: 541, endPoint x: 94, endPoint y: 537, distance: 235.3
click at [94, 536] on div "pro [DOMAIN_NAME] Lauryn Home App Data Locations Markers 2 Products 3 Filters R…" at bounding box center [396, 328] width 792 height 656
paste input "crossroadsflooringanddesig"
type input "[URL][DOMAIN_NAME]"
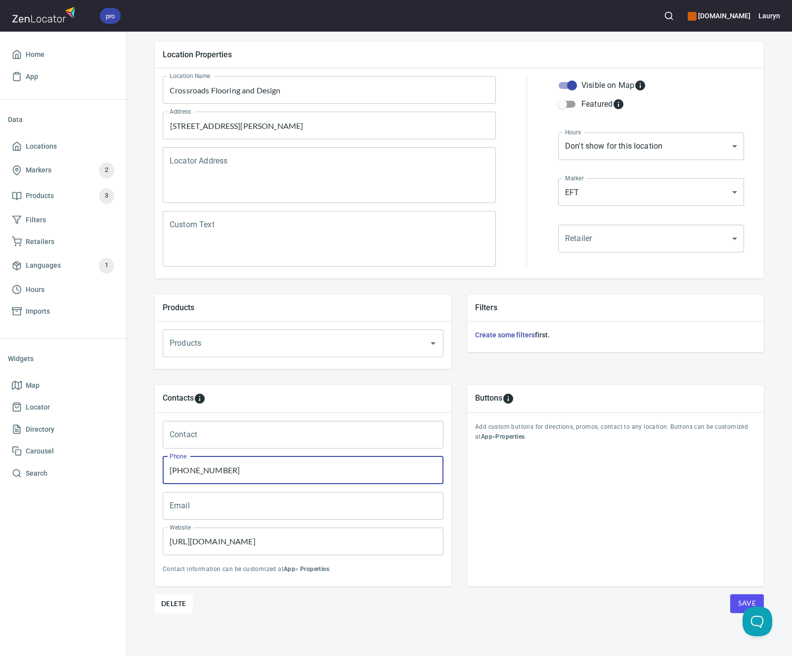
drag, startPoint x: 338, startPoint y: 470, endPoint x: 130, endPoint y: 469, distance: 207.6
click at [130, 469] on div "Locations Location Details Location Details Properties Geocode Analytics Locati…" at bounding box center [459, 301] width 665 height 711
paste input "361) 582-4806"
type input "[PHONE_NUMBER]"
click at [521, 541] on div "Buttons Add custom buttons for directions, promos, contact to any location. But…" at bounding box center [615, 486] width 297 height 202
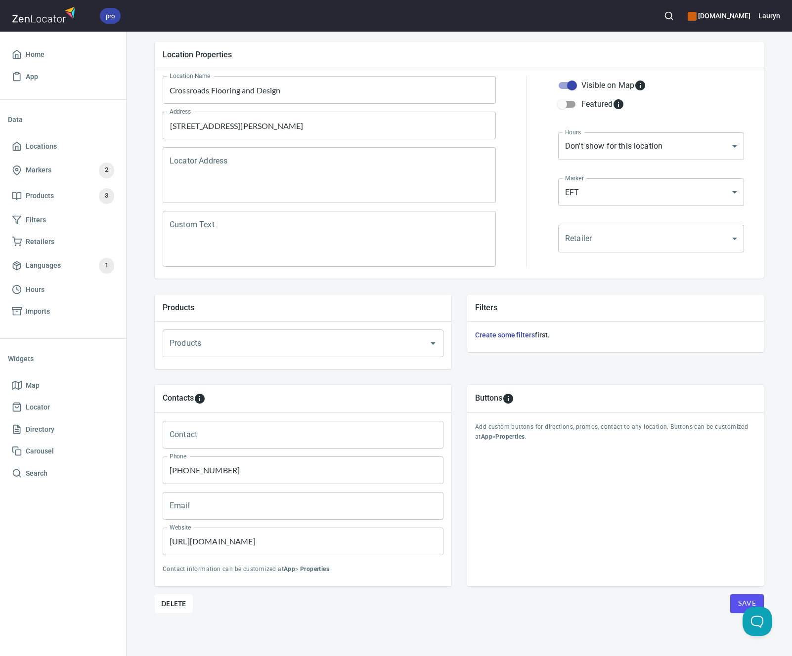
click at [730, 602] on button "Save" at bounding box center [747, 604] width 34 height 19
click at [51, 142] on span "Locations" at bounding box center [41, 146] width 31 height 12
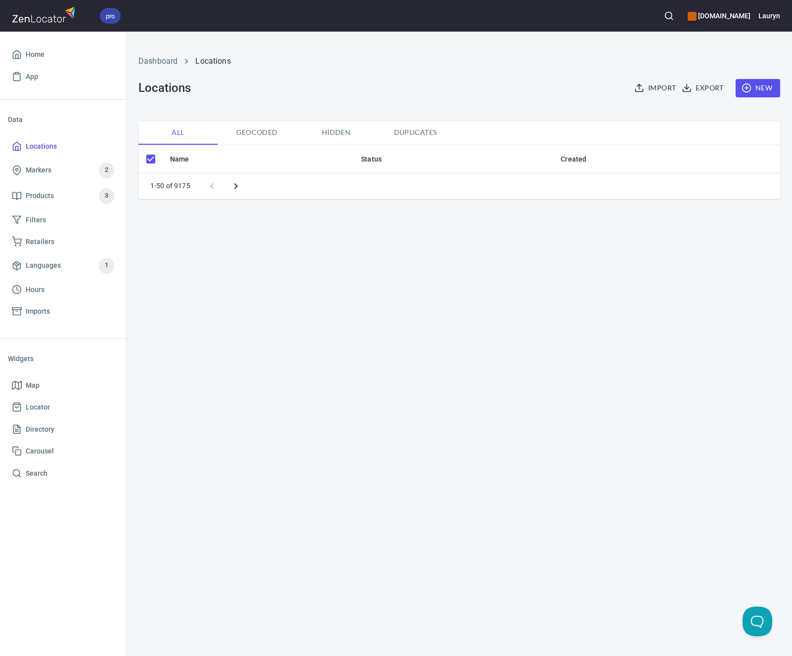
checkbox input "false"
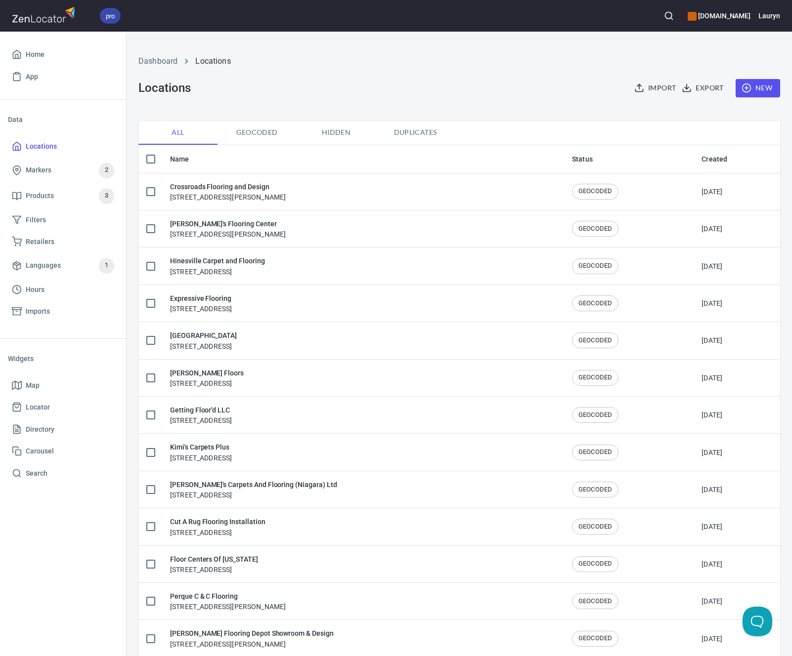
click at [658, 5] on div at bounding box center [669, 16] width 22 height 22
click at [665, 14] on circle "button" at bounding box center [668, 15] width 6 height 6
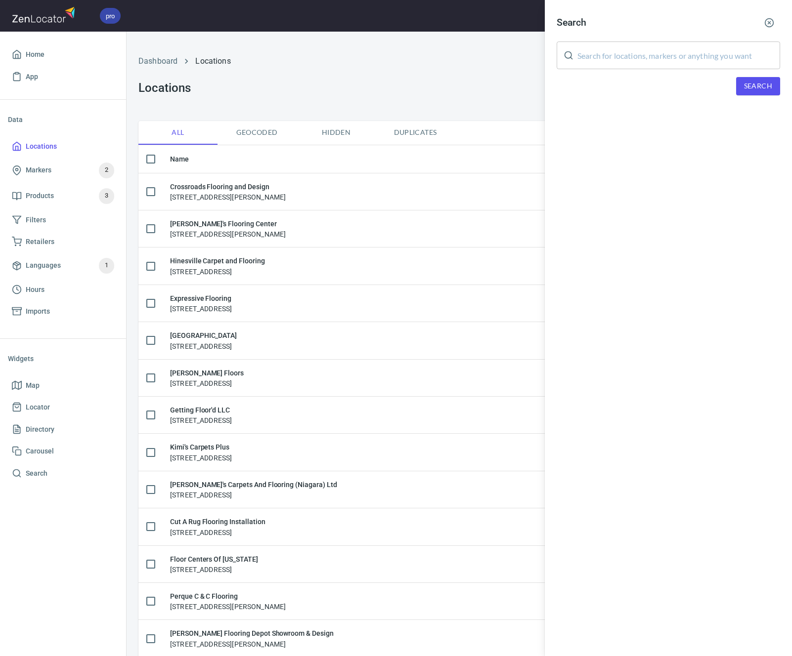
click at [648, 63] on input "text" at bounding box center [678, 56] width 203 height 28
paste input "78216"
type input "78216"
click at [754, 97] on div "Search 78216 ​ Search" at bounding box center [668, 61] width 247 height 123
click at [754, 92] on button "Search" at bounding box center [758, 86] width 44 height 18
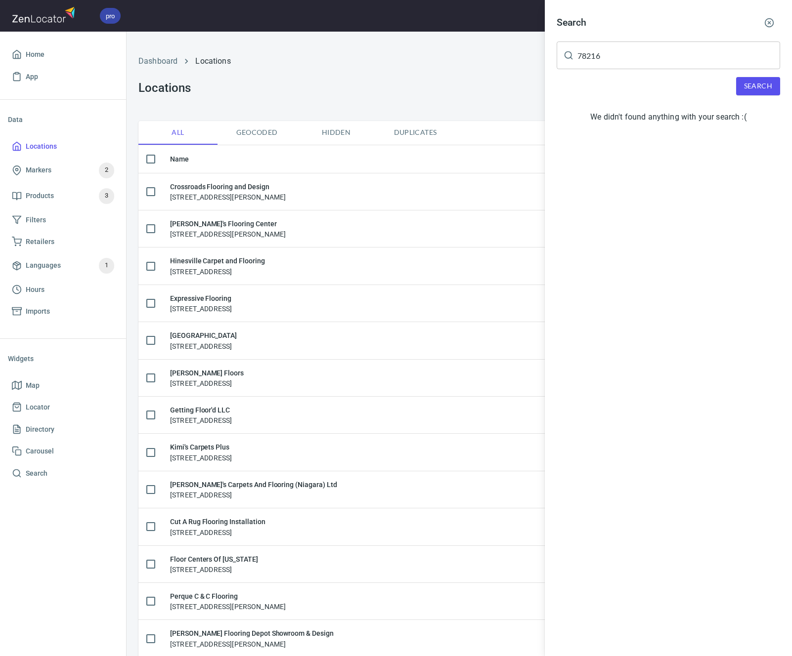
click at [768, 22] on line "button" at bounding box center [769, 23] width 2 height 2
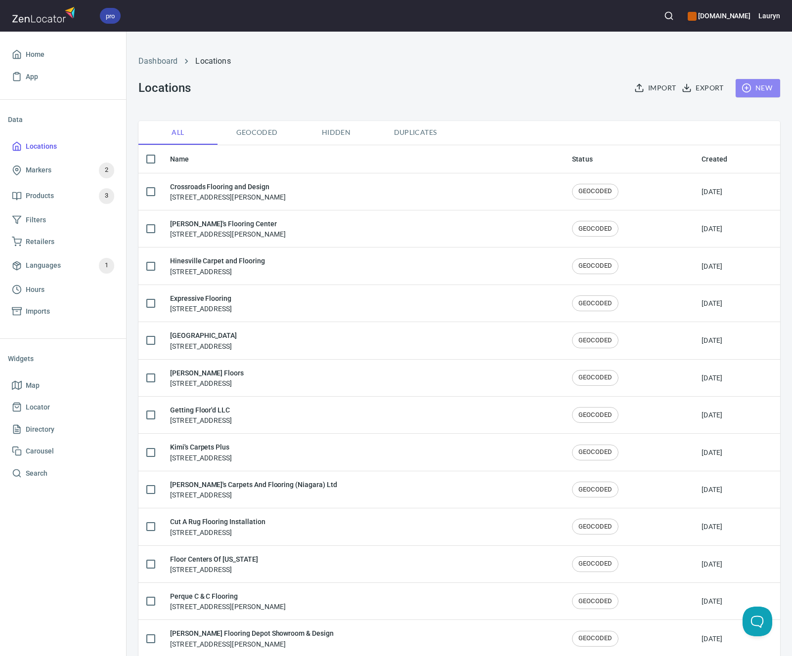
click at [747, 90] on span "New" at bounding box center [757, 88] width 29 height 12
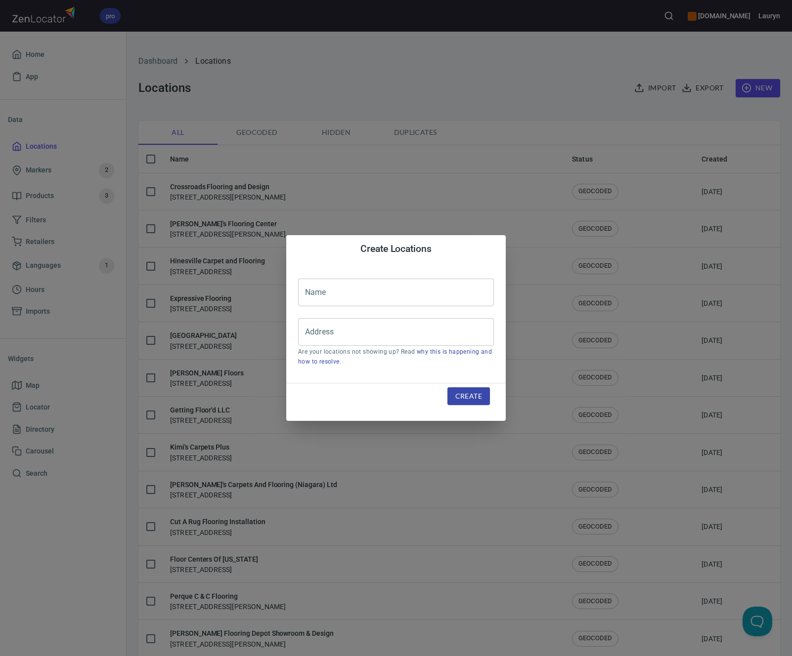
click at [382, 296] on input "text" at bounding box center [396, 293] width 196 height 28
paste input "Sunn Carpets & Interiors"
type input "Sunn Carpets & Interiors"
click at [357, 341] on input "Address" at bounding box center [388, 332] width 172 height 19
paste input "200 W Nakoma Dr, San Antonio, TX 78216"
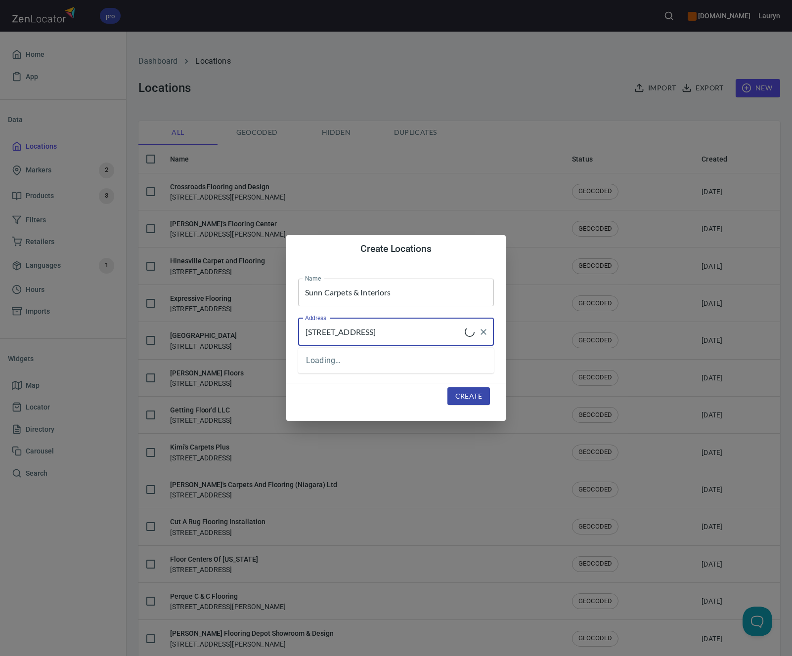
type input "200 W Nakoma Dr, San Antonio, TX 78216"
click at [468, 394] on span "Create" at bounding box center [468, 396] width 27 height 12
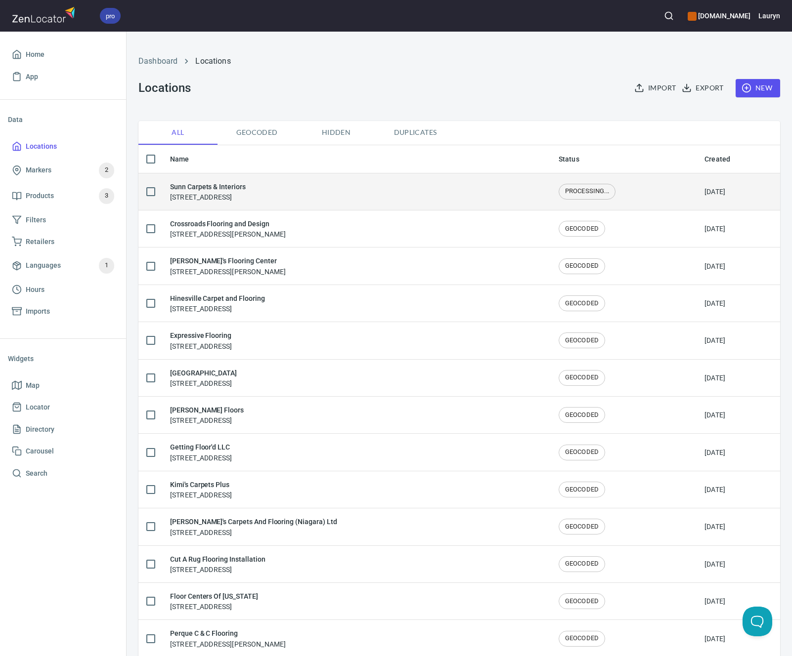
click at [402, 178] on td "Sunn Carpets & Interiors 200 W Nakoma Dr, San Antonio, TX 78216" at bounding box center [356, 191] width 388 height 37
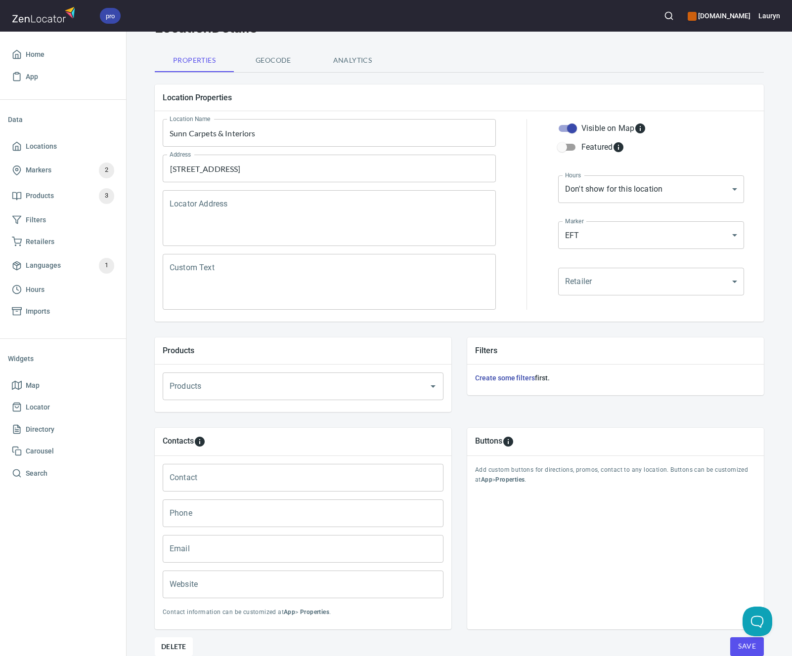
scroll to position [95, 0]
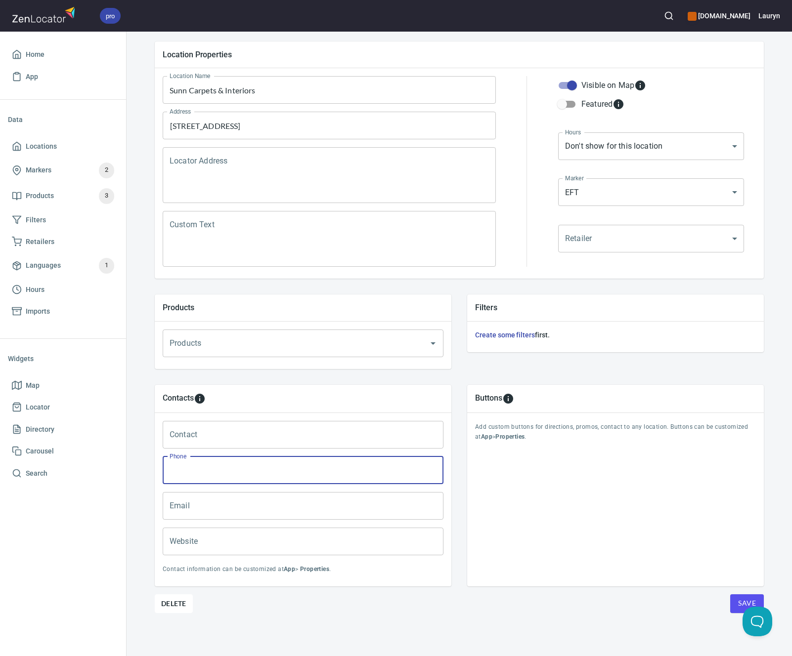
click at [248, 482] on input "Phone" at bounding box center [303, 471] width 281 height 28
paste input "(210) 349-7866"
type input "(210) 349-7866"
click at [264, 540] on input "Website" at bounding box center [303, 542] width 281 height 28
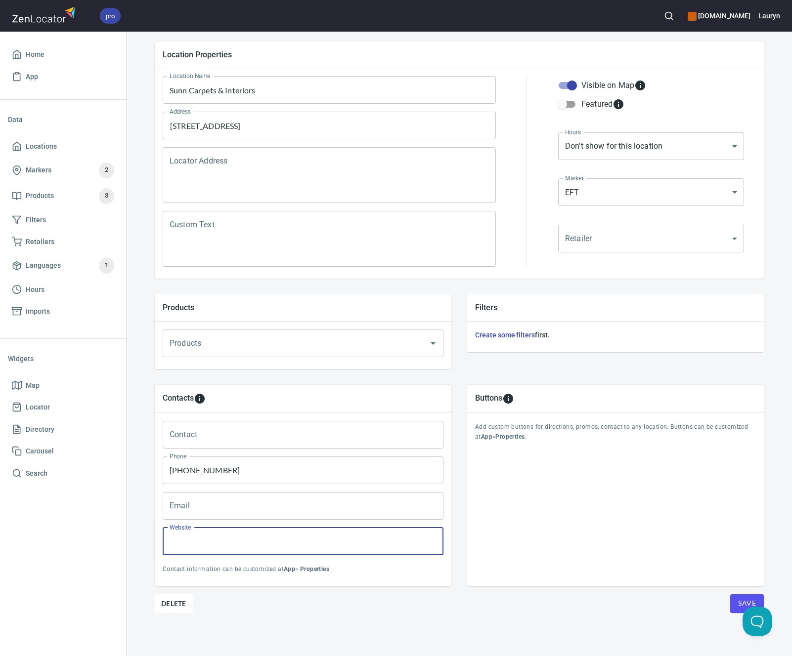
paste input "https://www.sunncarpetsflooringamerica.com/"
type input "https://www.sunncarpetsflooringamerica.com/"
click at [577, 594] on div "Buttons Add custom buttons for directions, promos, contact to any location. But…" at bounding box center [615, 485] width 312 height 217
click at [733, 604] on button "Save" at bounding box center [747, 604] width 34 height 19
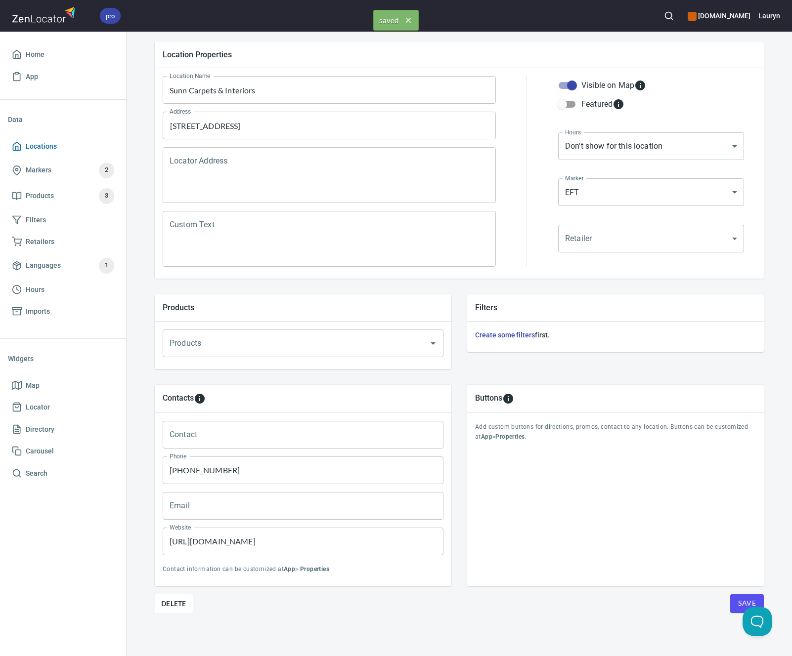
click at [63, 148] on span "Locations" at bounding box center [63, 146] width 102 height 12
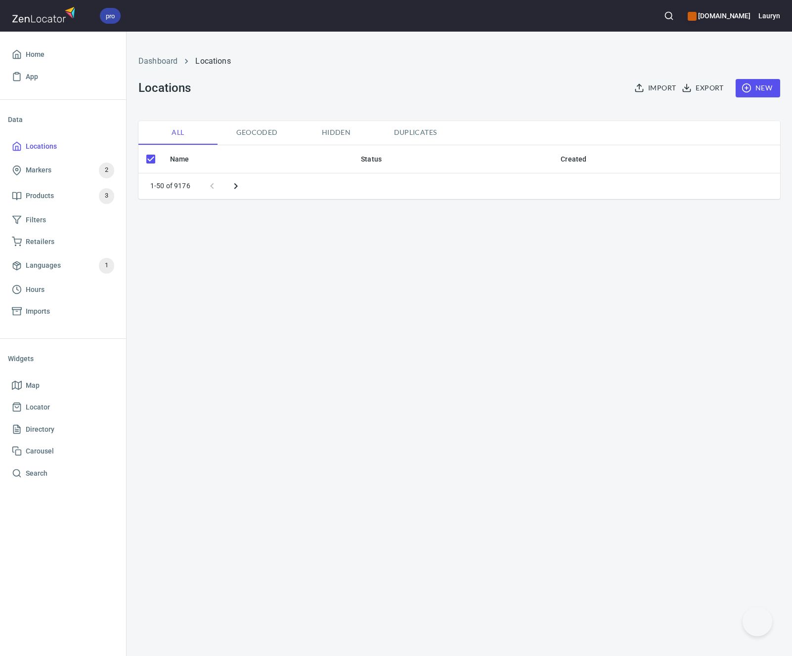
checkbox input "false"
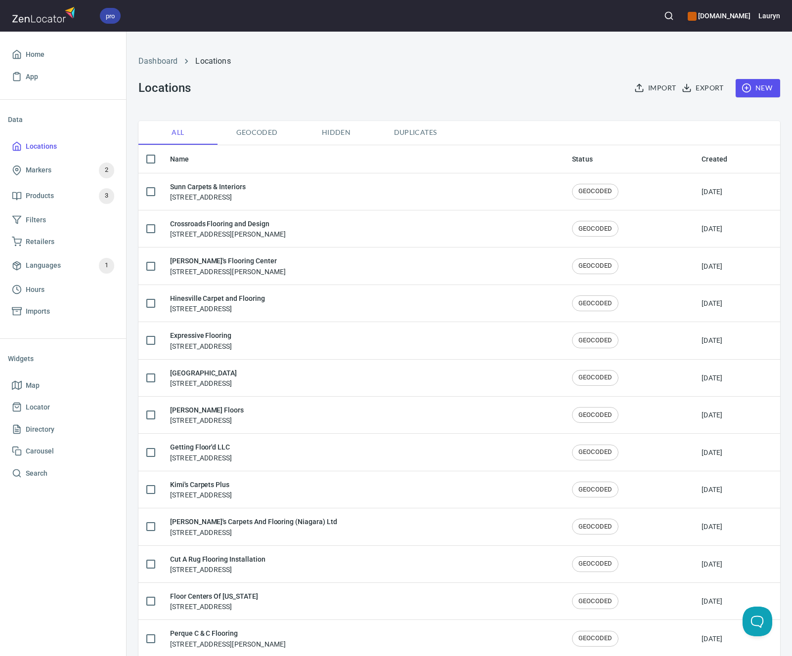
click at [664, 16] on icon "button" at bounding box center [669, 16] width 10 height 10
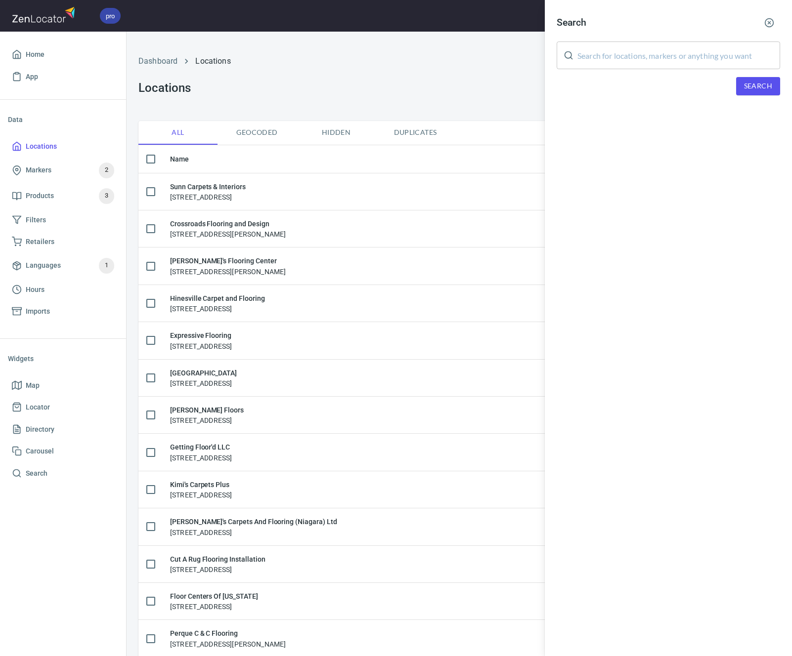
click at [646, 61] on input "text" at bounding box center [678, 56] width 203 height 28
paste input "86314"
type input "86314"
click at [754, 85] on span "Search" at bounding box center [758, 86] width 28 height 12
click at [666, 135] on div "Five Brothers Discount Flooring, 6901 E 1st St, Prescott Valley, AZ 86314" at bounding box center [668, 136] width 223 height 10
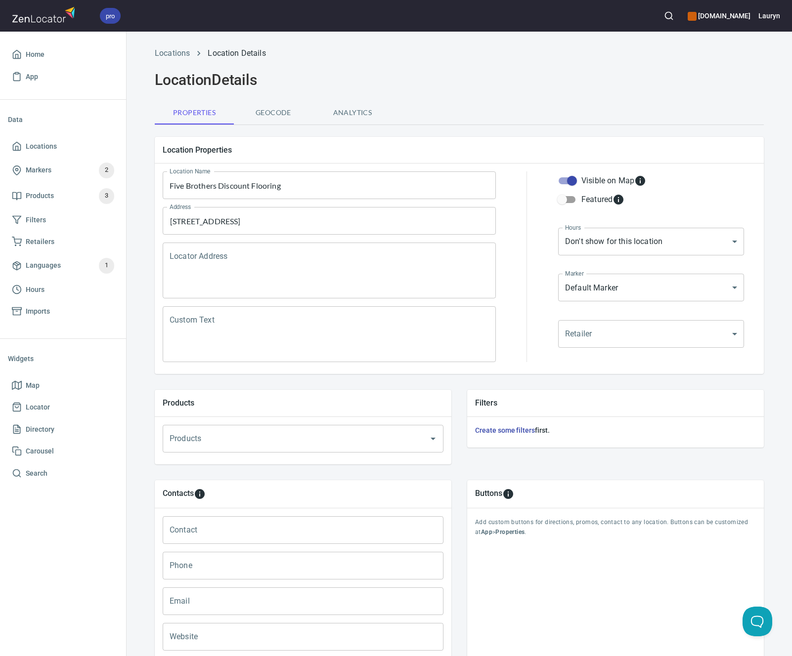
scroll to position [95, 0]
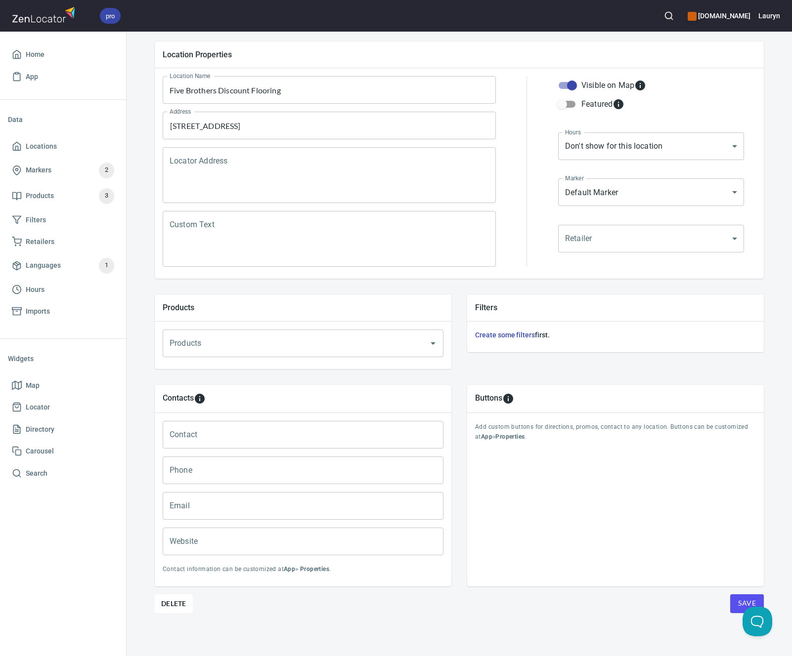
click at [214, 470] on input "Phone" at bounding box center [303, 471] width 281 height 28
paste input "(928) 772-3366"
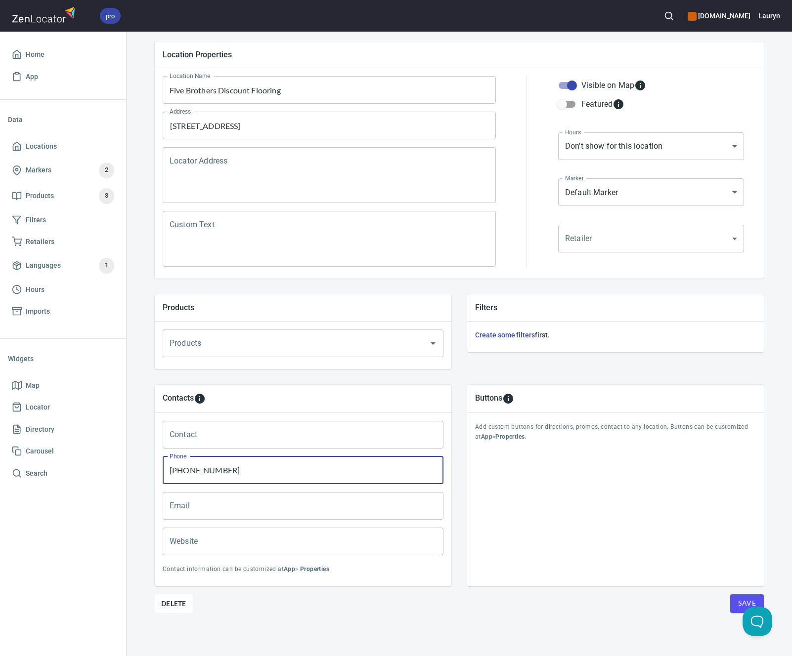
type input "(928) 772-3366"
click at [344, 552] on input "Website" at bounding box center [303, 542] width 281 height 28
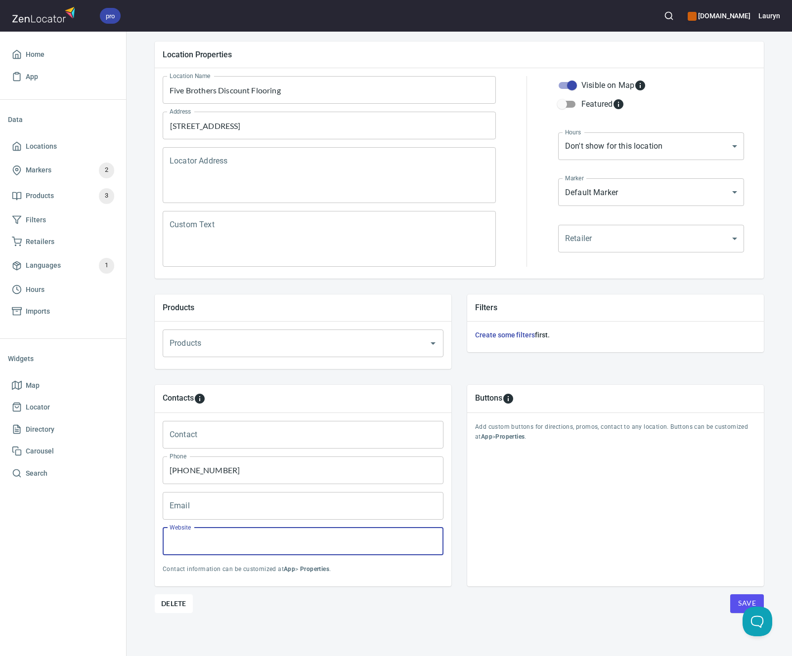
paste input "https://www.5bdf.com/"
type input "https://www.5bdf.com/"
click at [642, 573] on div "Buttons Add custom buttons for directions, promos, contact to any location. But…" at bounding box center [615, 486] width 297 height 202
click at [742, 604] on span "Save" at bounding box center [747, 604] width 18 height 12
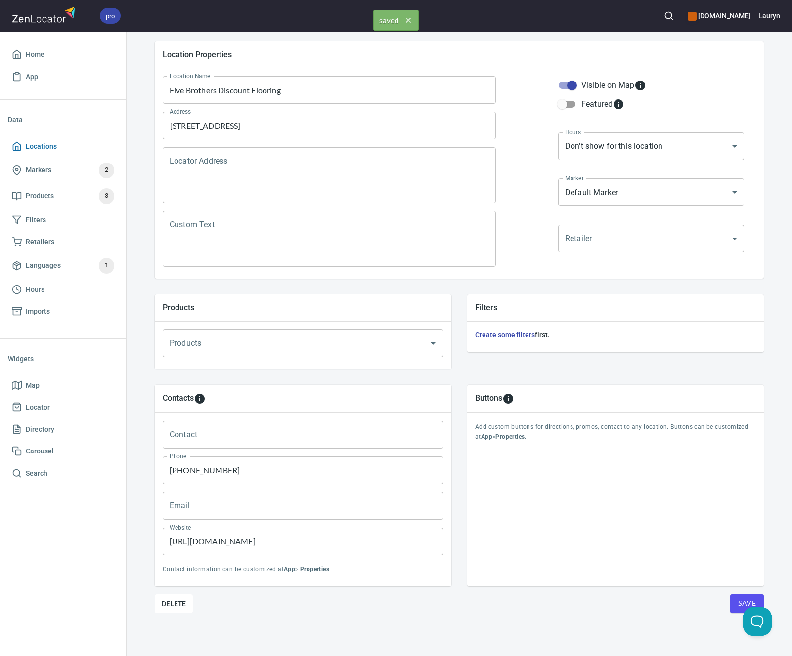
click at [57, 143] on span "Locations" at bounding box center [63, 146] width 102 height 12
